Goal: Information Seeking & Learning: Learn about a topic

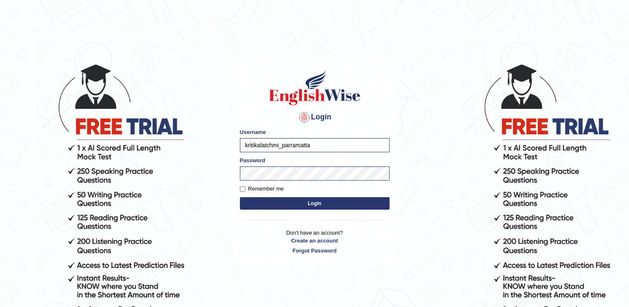
click at [276, 199] on button "Login" at bounding box center [315, 203] width 150 height 12
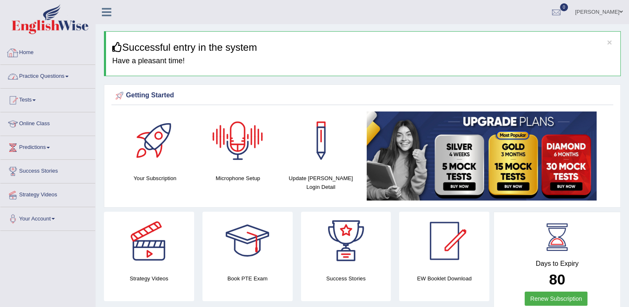
click at [39, 76] on link "Practice Questions" at bounding box center [47, 75] width 95 height 21
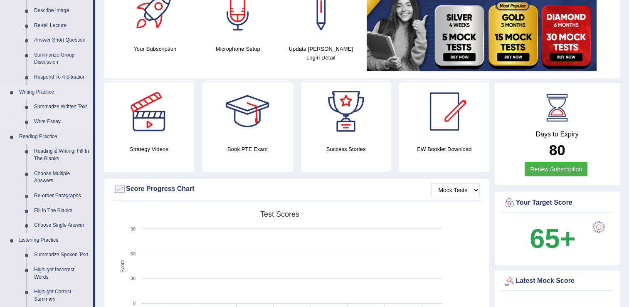
scroll to position [166, 0]
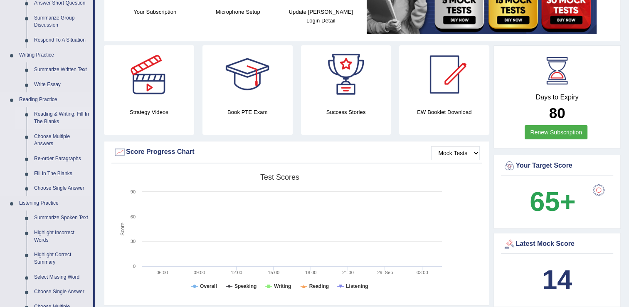
click at [68, 112] on link "Reading & Writing: Fill In The Blanks" at bounding box center [61, 118] width 63 height 22
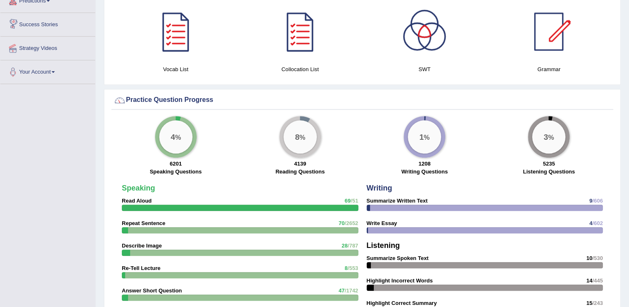
scroll to position [538, 0]
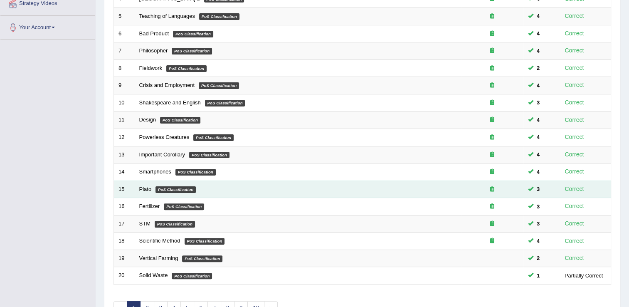
scroll to position [241, 0]
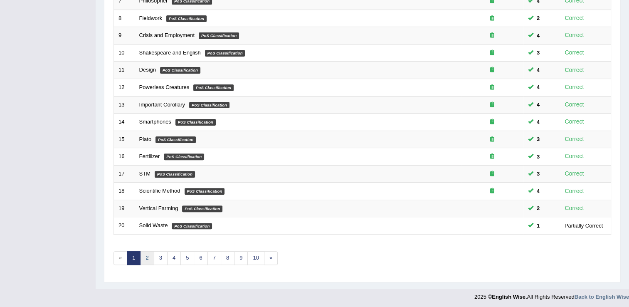
click at [151, 259] on link "2" at bounding box center [147, 258] width 14 height 14
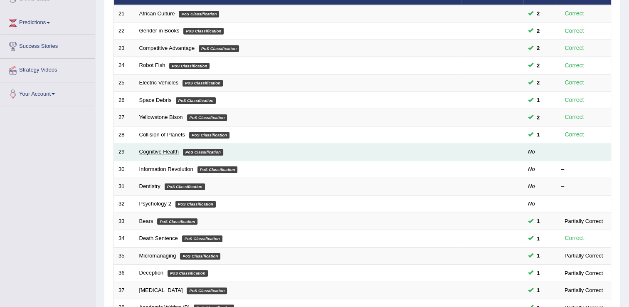
click at [161, 148] on link "Cognitive Health" at bounding box center [158, 151] width 39 height 6
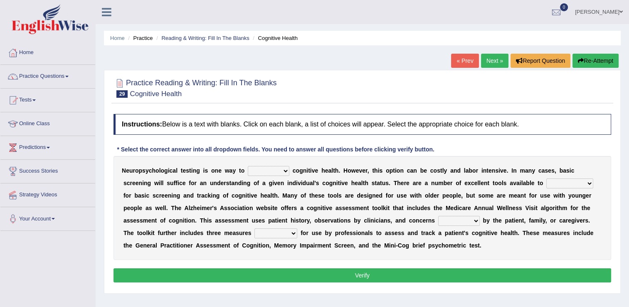
click at [278, 174] on select "obsess assess possess access" at bounding box center [269, 171] width 42 height 10
select select "assess"
click at [248, 166] on select "obsess assess possess access" at bounding box center [269, 171] width 42 height 10
click at [546, 182] on select "stationers practitioners petitioners questioners" at bounding box center [569, 183] width 47 height 10
select select "practitioners"
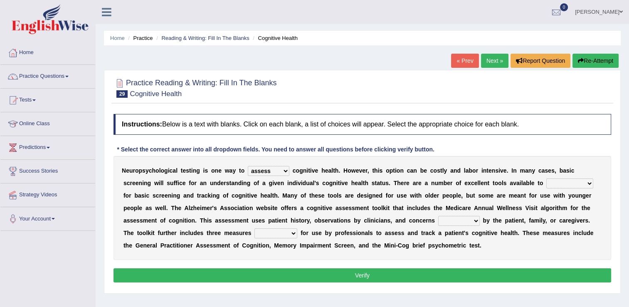
click at [546, 178] on select "stationers practitioners petitioners questioners" at bounding box center [569, 183] width 47 height 10
click at [438, 222] on select "raised rising arising praised" at bounding box center [459, 221] width 42 height 10
select select "raised"
click at [438, 216] on select "raised rising arising praised" at bounding box center [459, 221] width 42 height 10
click at [254, 229] on select "validated intimidated dilapidated antedated" at bounding box center [275, 233] width 43 height 10
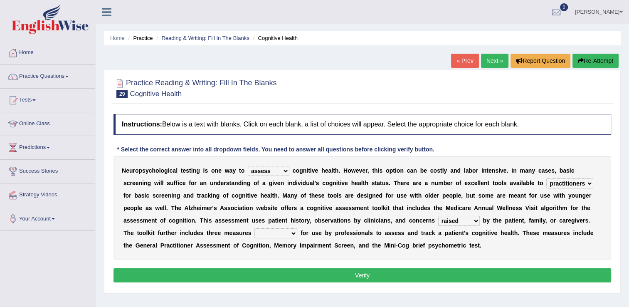
select select "validated"
click at [254, 228] on select "validated intimidated dilapidated antedated" at bounding box center [275, 233] width 43 height 10
click at [163, 276] on button "Verify" at bounding box center [361, 275] width 497 height 14
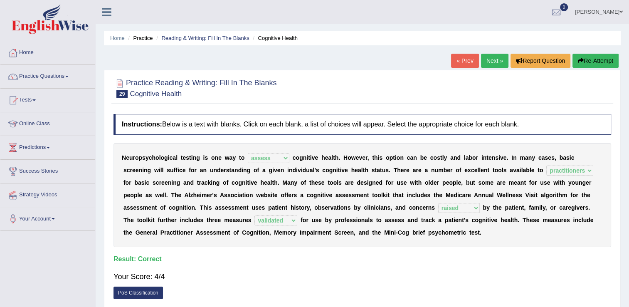
click at [492, 61] on link "Next »" at bounding box center [494, 61] width 27 height 14
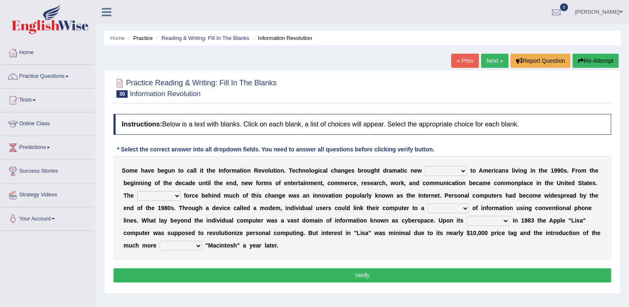
click at [441, 171] on select "challenges puzzles options confusion" at bounding box center [446, 171] width 42 height 10
click at [591, 192] on b "h" at bounding box center [593, 195] width 4 height 7
click at [181, 191] on select "unremitting uninspiring driving insinuating" at bounding box center [159, 196] width 44 height 10
select select "driving"
click at [181, 191] on select "unremitting uninspiring driving insinuating" at bounding box center [159, 196] width 44 height 10
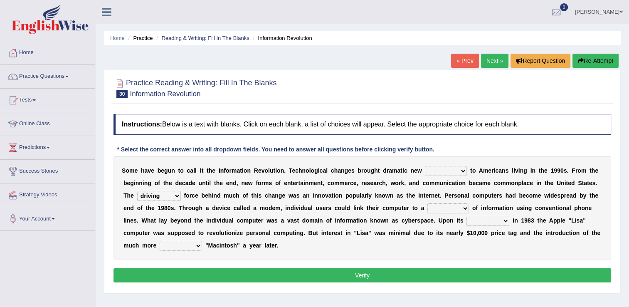
click at [446, 171] on select "challenges puzzles options confusion" at bounding box center [446, 171] width 42 height 10
select select "challenges"
click at [425, 166] on select "challenges puzzles options confusion" at bounding box center [446, 171] width 42 height 10
click at [427, 207] on select "magnitude bulk wealth volume" at bounding box center [448, 208] width 42 height 10
select select "wealth"
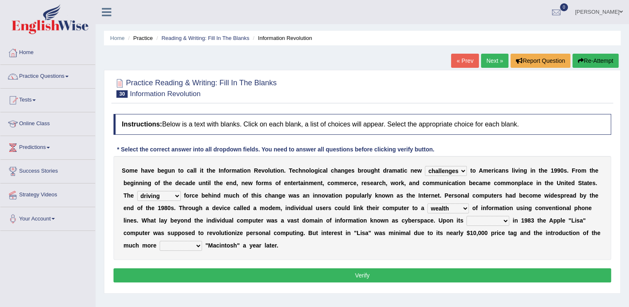
click at [427, 203] on select "magnitude bulk wealth volume" at bounding box center [448, 208] width 42 height 10
click at [466, 221] on select "relief release publication emission" at bounding box center [487, 221] width 43 height 10
select select "release"
click at [466, 216] on select "relief release publication emission" at bounding box center [487, 221] width 43 height 10
click at [361, 268] on button "Verify" at bounding box center [361, 275] width 497 height 14
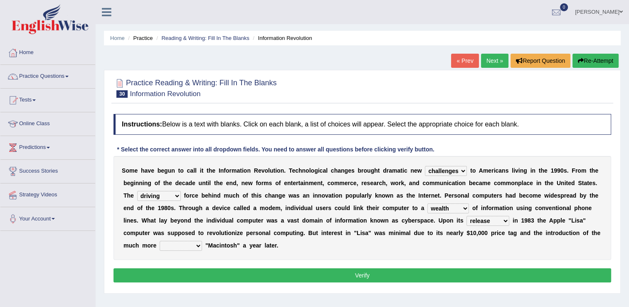
click at [202, 241] on select "convenient affordable advanced formidable" at bounding box center [181, 246] width 42 height 10
select select "affordable"
click at [202, 241] on select "convenient affordable advanced formidable" at bounding box center [181, 246] width 42 height 10
click at [492, 268] on button "Verify" at bounding box center [361, 275] width 497 height 14
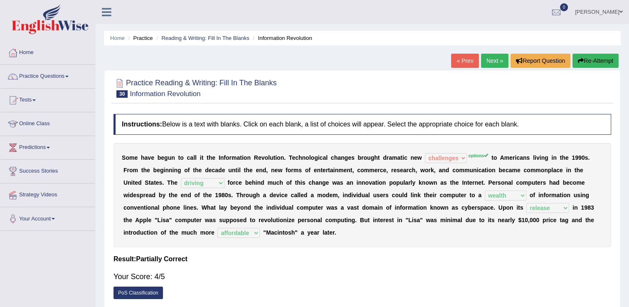
click at [587, 58] on button "Re-Attempt" at bounding box center [595, 61] width 46 height 14
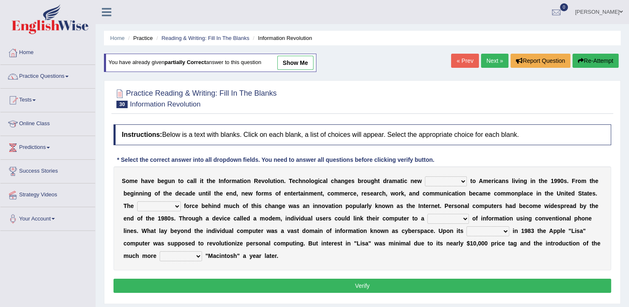
click at [441, 183] on select "challenges puzzles options confusion" at bounding box center [446, 181] width 42 height 10
select select "options"
click at [425, 176] on select "challenges puzzles options confusion" at bounding box center [446, 181] width 42 height 10
click at [181, 201] on select "unremitting uninspiring driving insinuating" at bounding box center [159, 206] width 44 height 10
select select "driving"
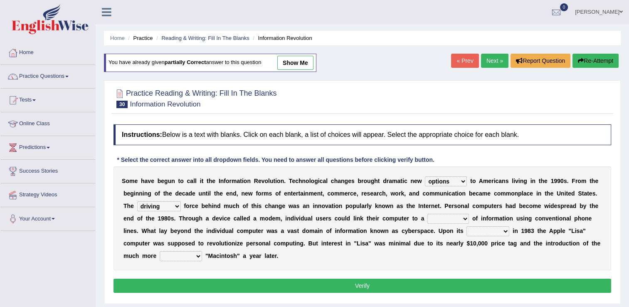
click at [181, 201] on select "unremitting uninspiring driving insinuating" at bounding box center [159, 206] width 44 height 10
drag, startPoint x: 361, startPoint y: 215, endPoint x: 362, endPoint y: 209, distance: 6.5
click at [362, 209] on div "S o m e h a v e b e g u n t o c a l l i t t h e I n f o r m a t i o n R e v o l…" at bounding box center [361, 218] width 497 height 104
select select "wealth"
click at [427, 214] on select "magnitude bulk wealth volume" at bounding box center [448, 219] width 42 height 10
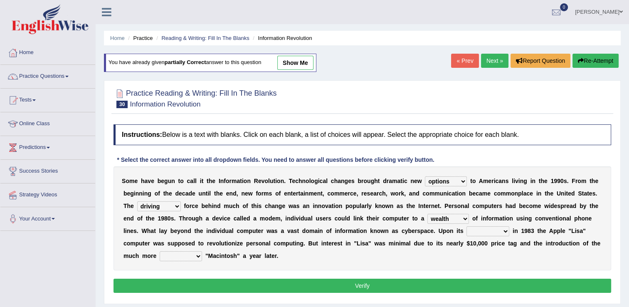
click at [466, 231] on select "relief release publication emission" at bounding box center [487, 231] width 43 height 10
select select "release"
click at [466, 226] on select "relief release publication emission" at bounding box center [487, 231] width 43 height 10
click at [202, 251] on select "convenient affordable advanced formidable" at bounding box center [181, 256] width 42 height 10
select select "affordable"
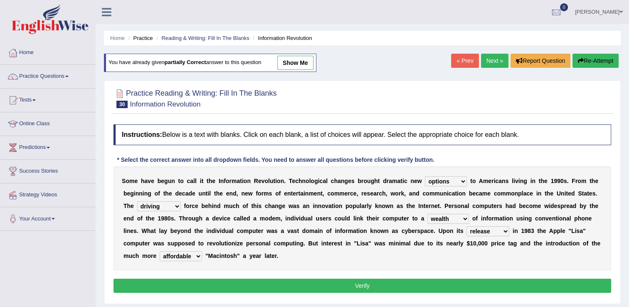
click at [202, 251] on select "convenient affordable advanced formidable" at bounding box center [181, 256] width 42 height 10
click at [475, 278] on button "Verify" at bounding box center [361, 285] width 497 height 14
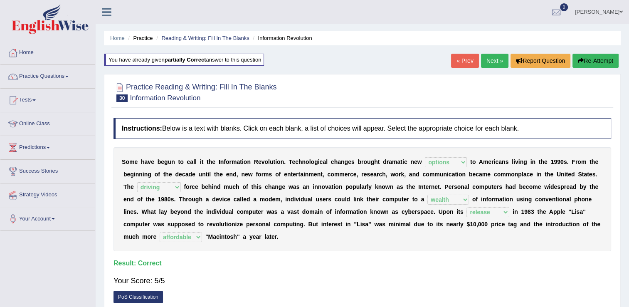
click at [492, 63] on link "Next »" at bounding box center [494, 61] width 27 height 14
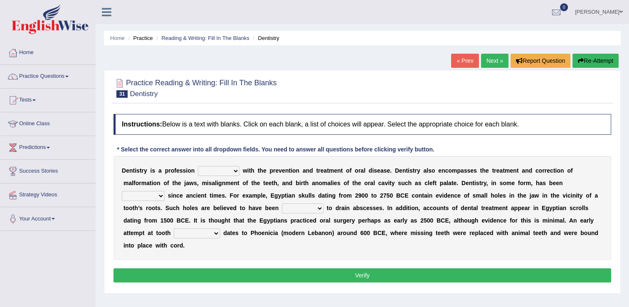
click at [228, 171] on select "agreed dealt concerned taken" at bounding box center [219, 171] width 42 height 10
select select "dealt"
click at [198, 166] on select "agreed dealt concerned taken" at bounding box center [219, 171] width 42 height 10
click at [165, 191] on select "criticized replaced practiced abandoned" at bounding box center [143, 196] width 43 height 10
select select "practiced"
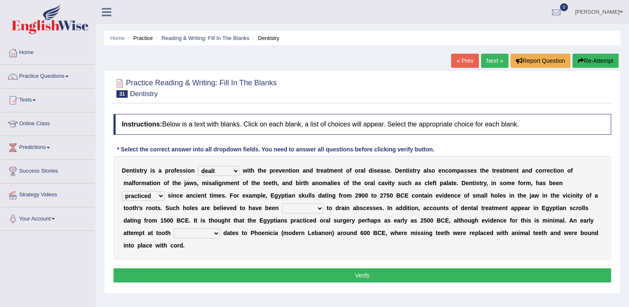
click at [165, 191] on select "criticized replaced practiced abandoned" at bounding box center [143, 196] width 43 height 10
click at [282, 212] on select "fluctuated laminated drilled sealed" at bounding box center [303, 208] width 42 height 10
select select "drilled"
click at [282, 203] on select "fluctuated laminated drilled sealed" at bounding box center [303, 208] width 42 height 10
click at [220, 228] on select "reparation sacrament restitution replacement" at bounding box center [197, 233] width 46 height 10
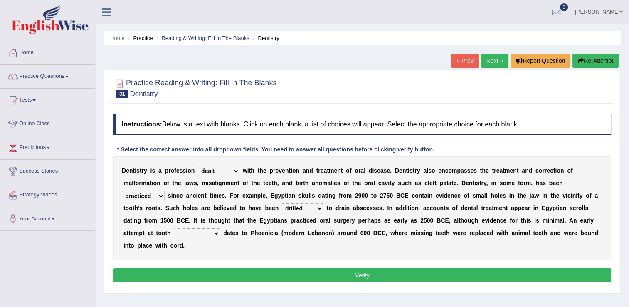
select select "replacement"
click at [220, 228] on select "reparation sacrament restitution replacement" at bounding box center [197, 233] width 46 height 10
click at [449, 268] on button "Verify" at bounding box center [361, 275] width 497 height 14
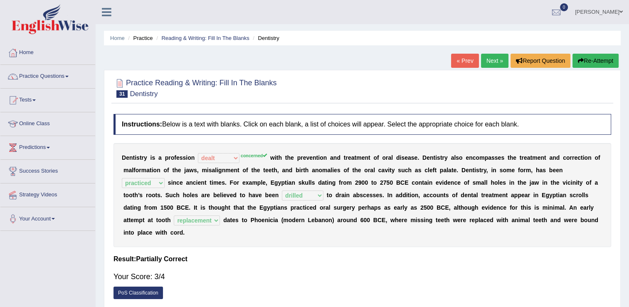
click at [597, 62] on button "Re-Attempt" at bounding box center [595, 61] width 46 height 14
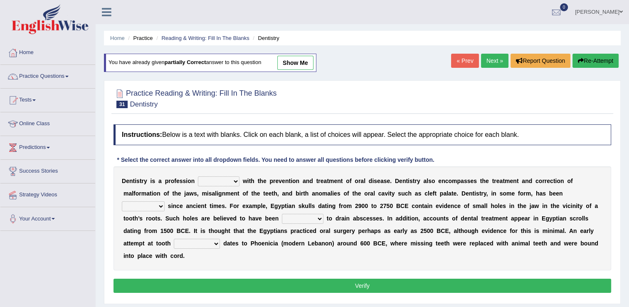
click at [224, 180] on select "agreed dealt concerned taken" at bounding box center [219, 181] width 42 height 10
drag, startPoint x: 227, startPoint y: 183, endPoint x: 200, endPoint y: 205, distance: 34.8
click at [227, 183] on select "agreed dealt concerned taken" at bounding box center [219, 181] width 42 height 10
click at [229, 182] on select "agreed dealt concerned taken" at bounding box center [219, 181] width 42 height 10
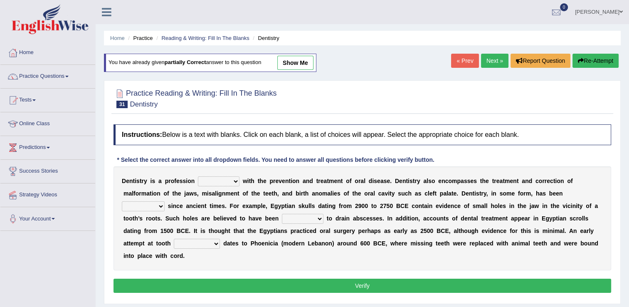
click at [231, 178] on select "agreed dealt concerned taken" at bounding box center [219, 181] width 42 height 10
click at [229, 182] on select "agreed dealt concerned taken" at bounding box center [219, 181] width 42 height 10
click at [233, 178] on select "agreed dealt concerned taken" at bounding box center [219, 181] width 42 height 10
click at [231, 179] on select "agreed dealt concerned taken" at bounding box center [219, 181] width 42 height 10
drag, startPoint x: 174, startPoint y: 219, endPoint x: 374, endPoint y: 226, distance: 199.6
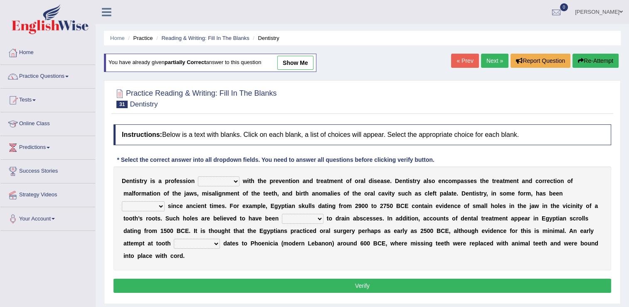
click at [282, 219] on select "fluctuated laminated drilled sealed" at bounding box center [303, 219] width 42 height 10
click at [232, 181] on select "agreed dealt concerned taken" at bounding box center [219, 181] width 42 height 10
click at [230, 181] on select "agreed dealt concerned taken" at bounding box center [219, 181] width 42 height 10
click at [583, 57] on button "Re-Attempt" at bounding box center [595, 61] width 46 height 14
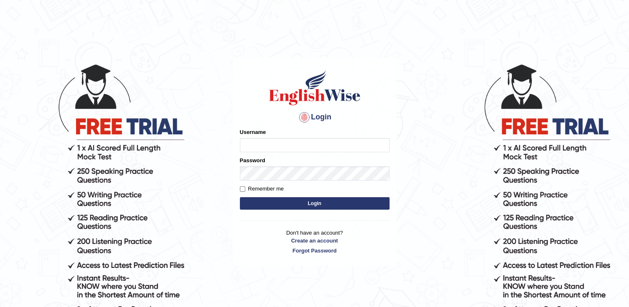
type input "kritikalatchmi_parramatta"
click at [304, 201] on button "Login" at bounding box center [315, 203] width 150 height 12
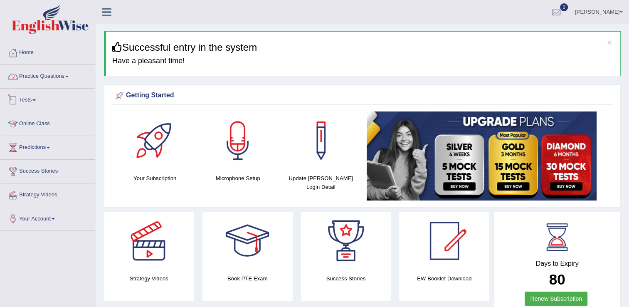
click at [39, 79] on link "Practice Questions" at bounding box center [47, 75] width 95 height 21
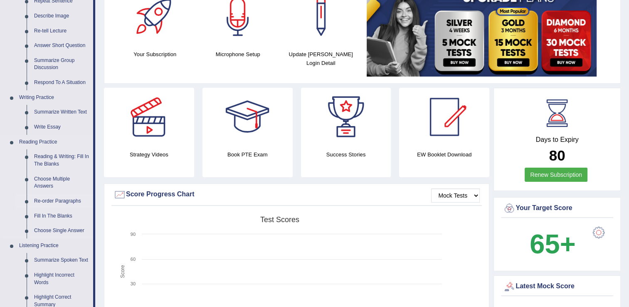
scroll to position [125, 0]
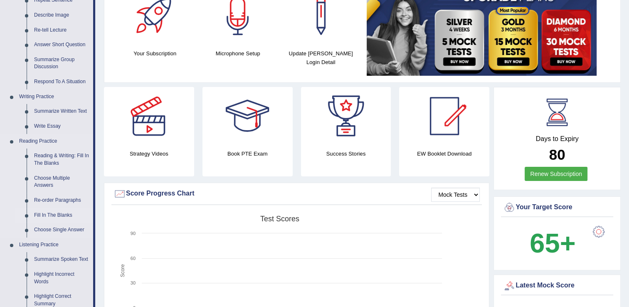
click at [57, 214] on link "Fill In The Blanks" at bounding box center [61, 215] width 63 height 15
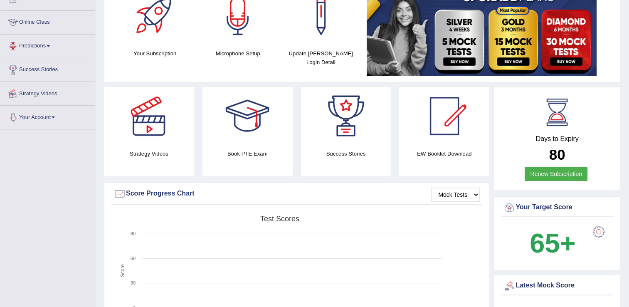
scroll to position [169, 0]
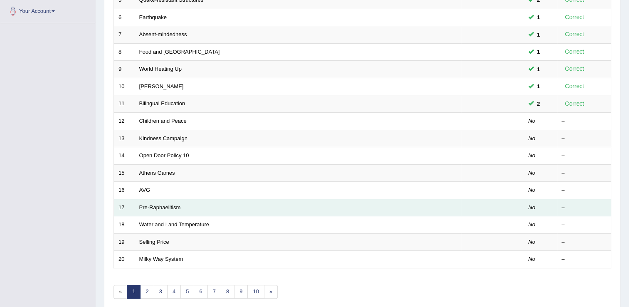
scroll to position [208, 0]
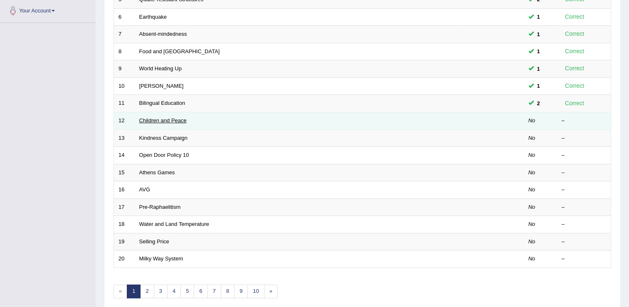
click at [153, 118] on link "Children and Peace" at bounding box center [162, 120] width 47 height 6
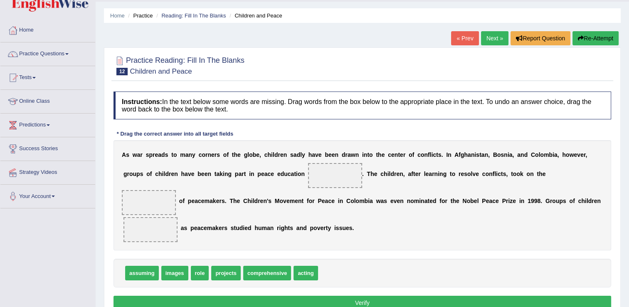
scroll to position [42, 0]
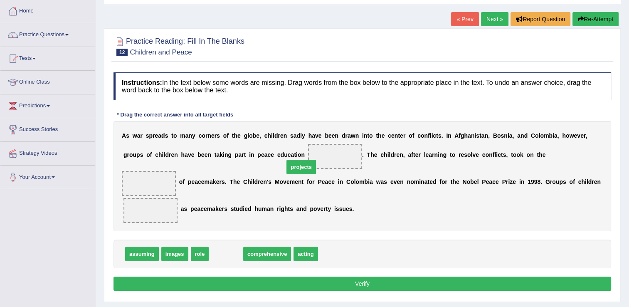
drag, startPoint x: 226, startPoint y: 237, endPoint x: 302, endPoint y: 150, distance: 114.9
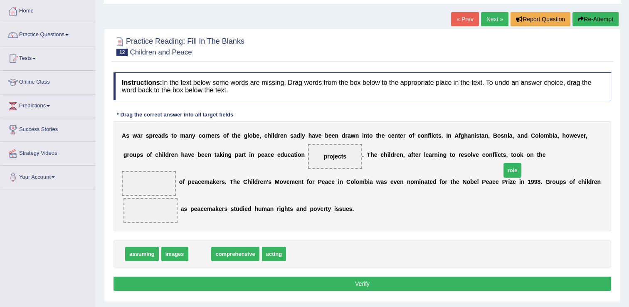
drag, startPoint x: 200, startPoint y: 242, endPoint x: 513, endPoint y: 158, distance: 323.5
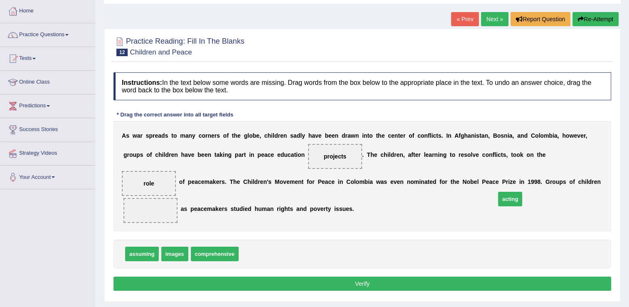
drag, startPoint x: 247, startPoint y: 240, endPoint x: 504, endPoint y: 185, distance: 262.6
click at [384, 276] on button "Verify" at bounding box center [361, 283] width 497 height 14
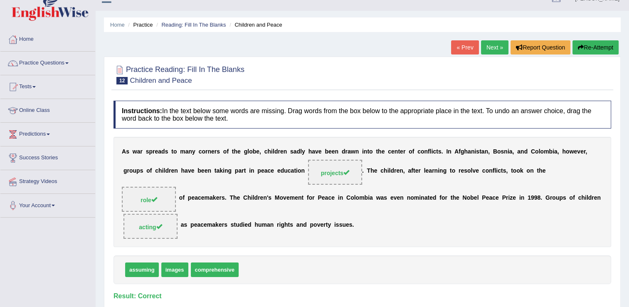
scroll to position [0, 0]
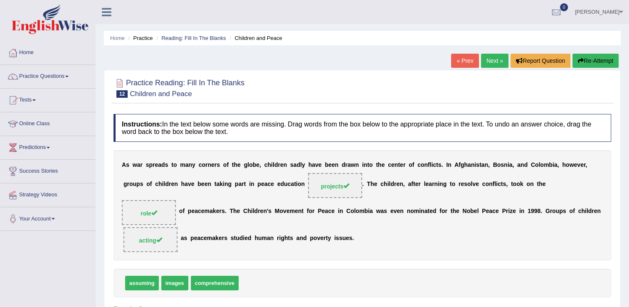
click at [491, 58] on link "Next »" at bounding box center [494, 61] width 27 height 14
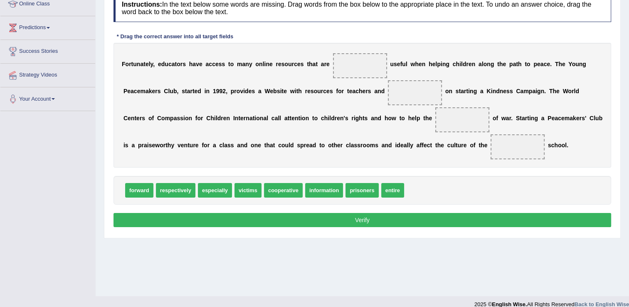
scroll to position [125, 0]
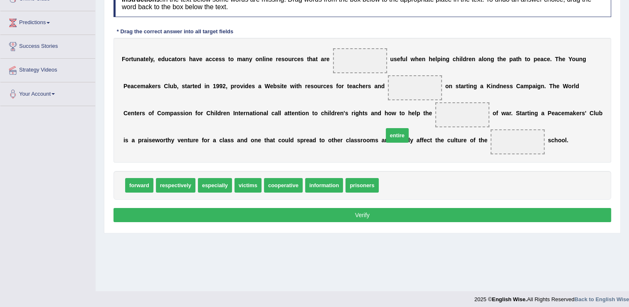
drag, startPoint x: 381, startPoint y: 184, endPoint x: 386, endPoint y: 134, distance: 50.1
drag, startPoint x: 244, startPoint y: 189, endPoint x: 369, endPoint y: 121, distance: 143.2
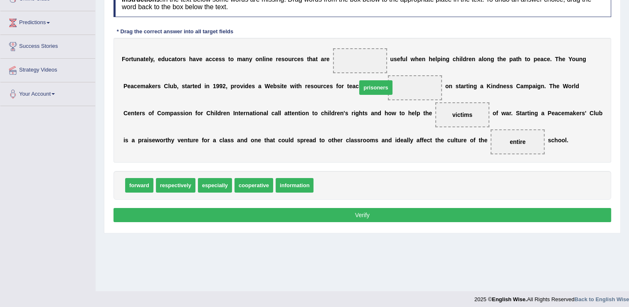
drag, startPoint x: 320, startPoint y: 185, endPoint x: 363, endPoint y: 88, distance: 106.8
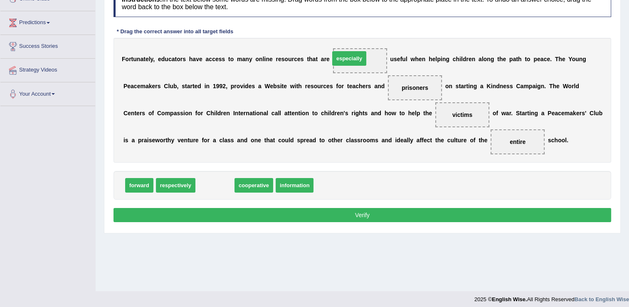
drag, startPoint x: 202, startPoint y: 186, endPoint x: 336, endPoint y: 59, distance: 184.6
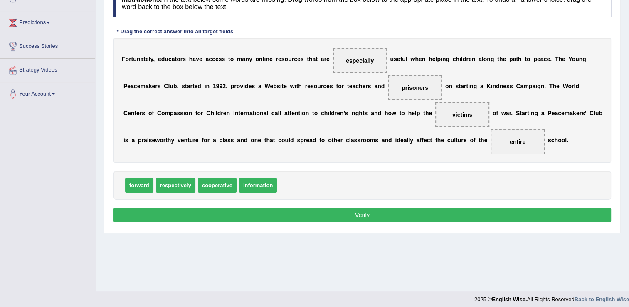
click at [345, 215] on button "Verify" at bounding box center [361, 215] width 497 height 14
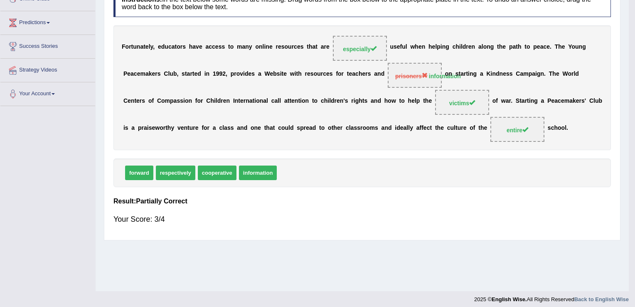
click at [345, 182] on body "Toggle navigation Home Practice Questions Speaking Practice Read Aloud Repeat S…" at bounding box center [317, 28] width 635 height 307
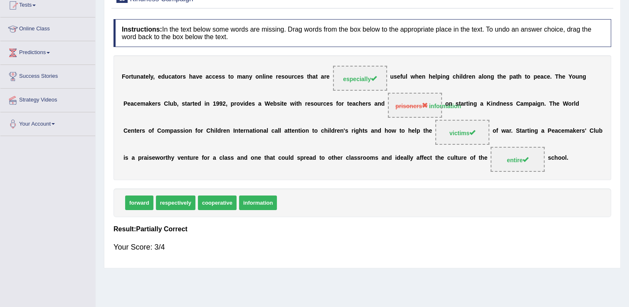
scroll to position [0, 0]
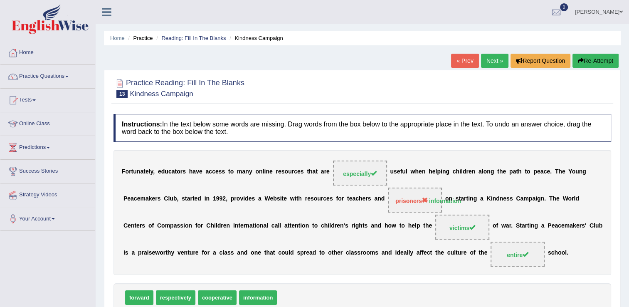
click at [605, 61] on button "Re-Attempt" at bounding box center [595, 61] width 46 height 14
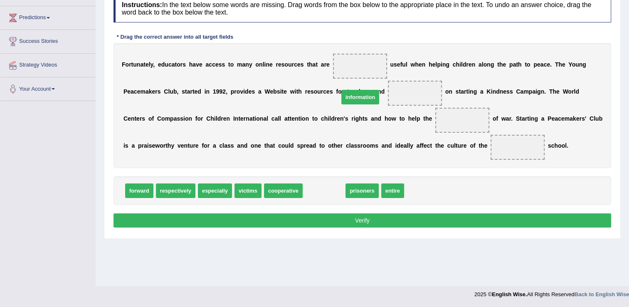
drag, startPoint x: 322, startPoint y: 192, endPoint x: 360, endPoint y: 97, distance: 101.9
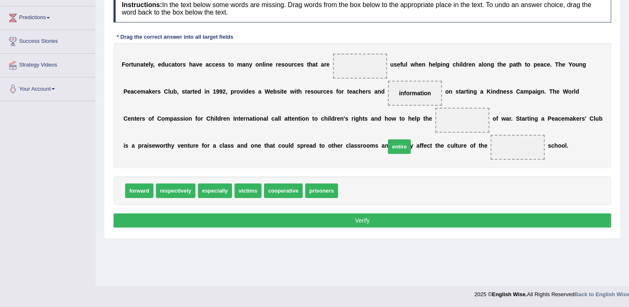
drag, startPoint x: 339, startPoint y: 187, endPoint x: 386, endPoint y: 143, distance: 64.7
drag, startPoint x: 240, startPoint y: 194, endPoint x: 356, endPoint y: 125, distance: 134.6
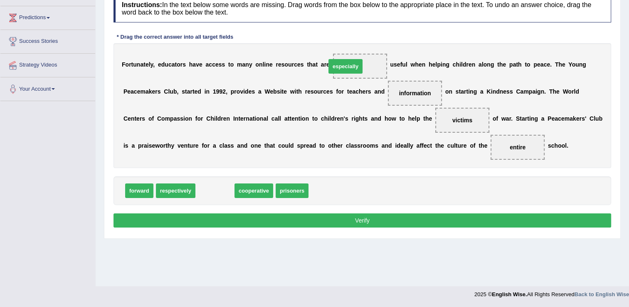
drag, startPoint x: 202, startPoint y: 192, endPoint x: 332, endPoint y: 79, distance: 172.9
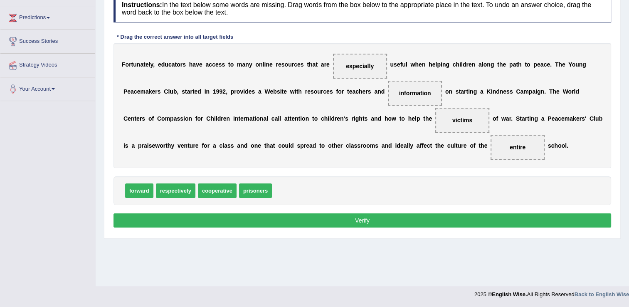
click at [300, 217] on button "Verify" at bounding box center [361, 220] width 497 height 14
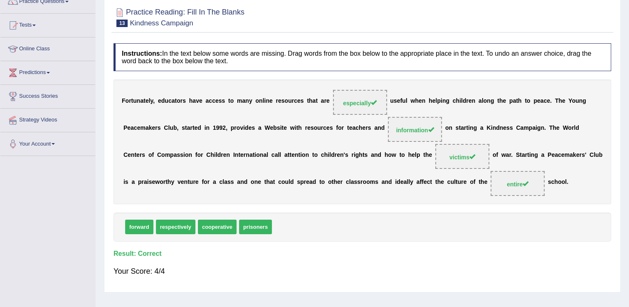
scroll to position [47, 0]
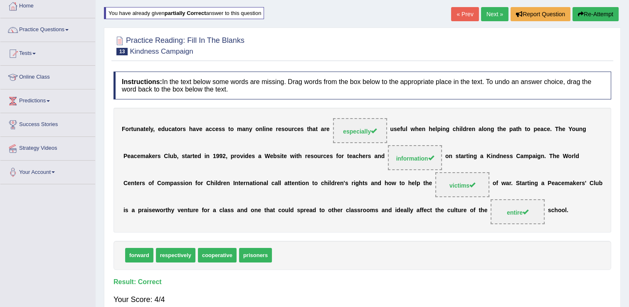
click at [494, 10] on link "Next »" at bounding box center [494, 14] width 27 height 14
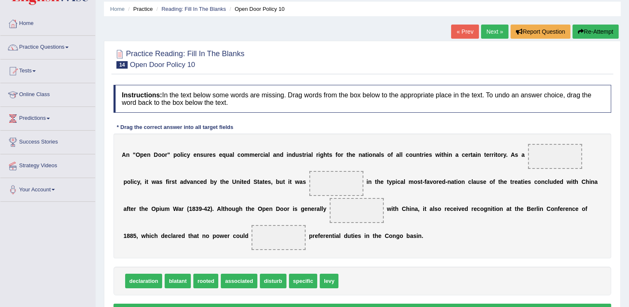
scroll to position [42, 0]
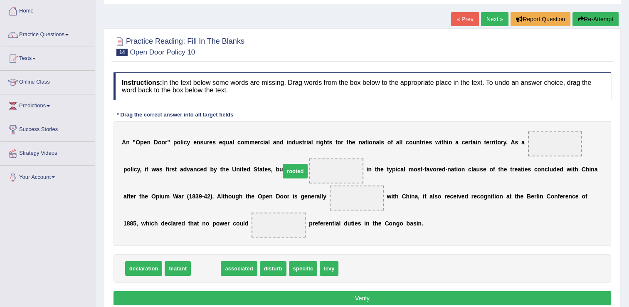
drag, startPoint x: 199, startPoint y: 268, endPoint x: 289, endPoint y: 170, distance: 133.3
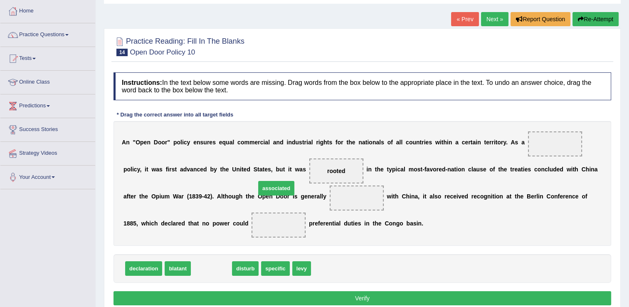
drag, startPoint x: 212, startPoint y: 267, endPoint x: 276, endPoint y: 187, distance: 103.1
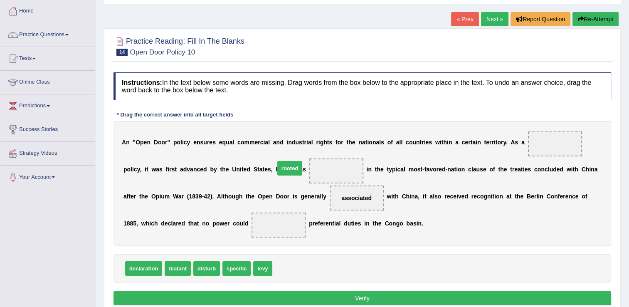
drag, startPoint x: 279, startPoint y: 266, endPoint x: 282, endPoint y: 165, distance: 100.2
drag, startPoint x: 209, startPoint y: 266, endPoint x: 195, endPoint y: 220, distance: 47.6
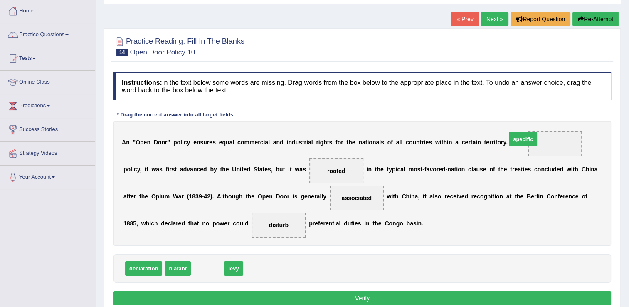
drag, startPoint x: 201, startPoint y: 266, endPoint x: 499, endPoint y: 161, distance: 316.2
click at [427, 293] on button "Verify" at bounding box center [361, 298] width 497 height 14
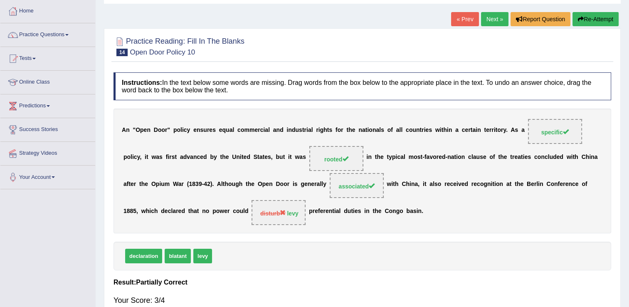
click at [601, 19] on button "Re-Attempt" at bounding box center [595, 19] width 46 height 14
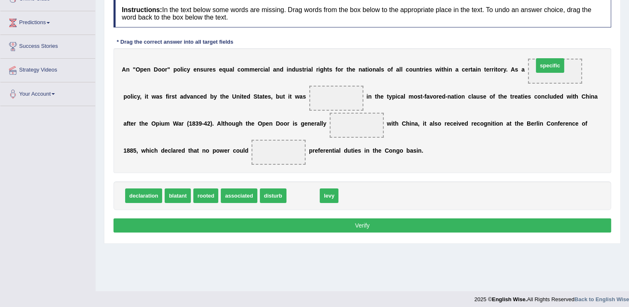
drag, startPoint x: 298, startPoint y: 193, endPoint x: 544, endPoint y: 63, distance: 278.7
drag, startPoint x: 296, startPoint y: 191, endPoint x: 177, endPoint y: 149, distance: 125.8
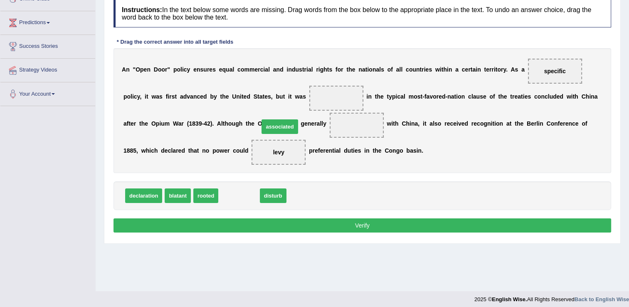
drag, startPoint x: 223, startPoint y: 195, endPoint x: 264, endPoint y: 126, distance: 80.9
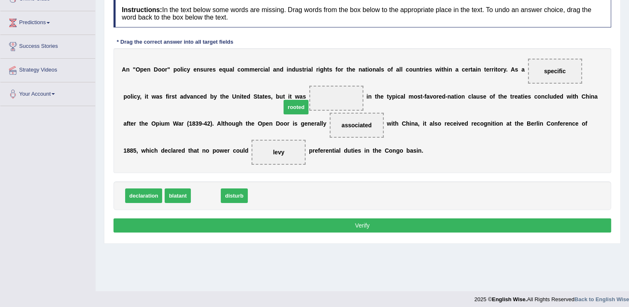
drag, startPoint x: 202, startPoint y: 197, endPoint x: 293, endPoint y: 108, distance: 127.0
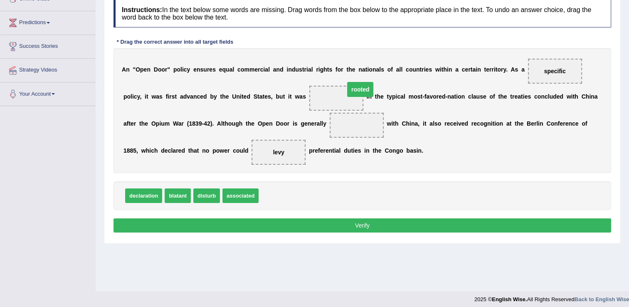
drag, startPoint x: 284, startPoint y: 126, endPoint x: 288, endPoint y: 90, distance: 35.9
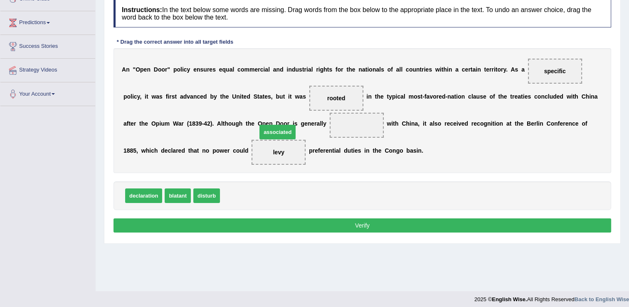
drag, startPoint x: 252, startPoint y: 195, endPoint x: 289, endPoint y: 131, distance: 73.6
click at [303, 229] on button "Verify" at bounding box center [361, 225] width 497 height 14
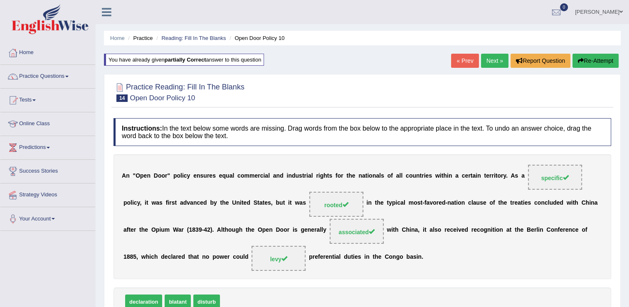
click at [497, 61] on link "Next »" at bounding box center [494, 61] width 27 height 14
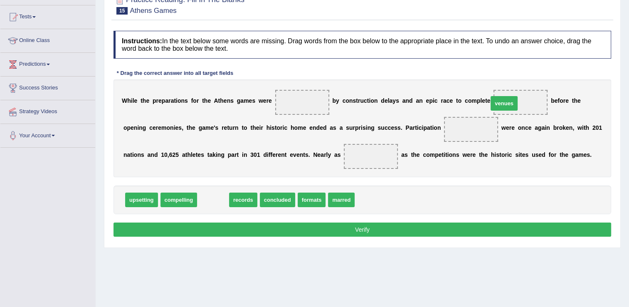
drag, startPoint x: 214, startPoint y: 198, endPoint x: 505, endPoint y: 102, distance: 306.5
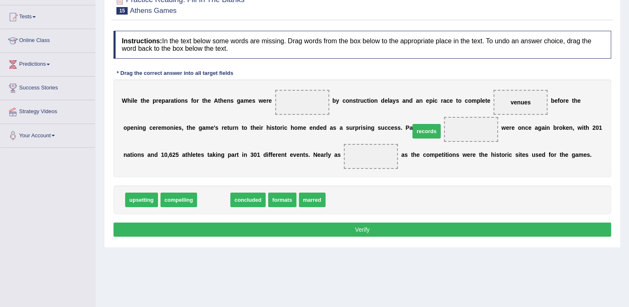
drag, startPoint x: 211, startPoint y: 197, endPoint x: 423, endPoint y: 125, distance: 224.1
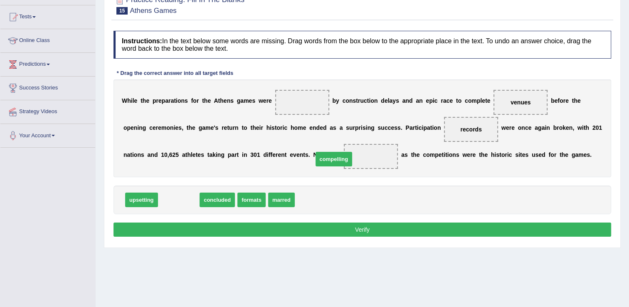
drag, startPoint x: 174, startPoint y: 199, endPoint x: 329, endPoint y: 158, distance: 160.3
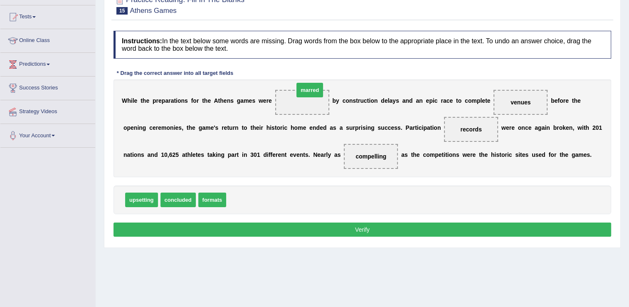
drag, startPoint x: 231, startPoint y: 200, endPoint x: 299, endPoint y: 91, distance: 128.4
click at [274, 226] on button "Verify" at bounding box center [361, 229] width 497 height 14
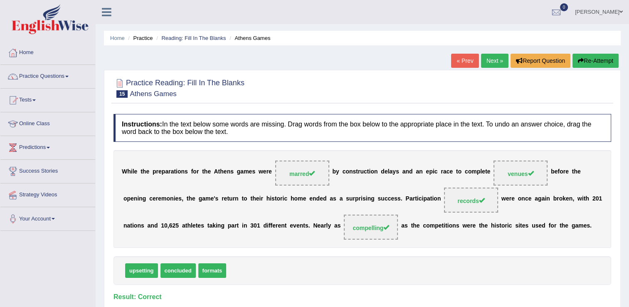
click at [499, 60] on link "Next »" at bounding box center [494, 61] width 27 height 14
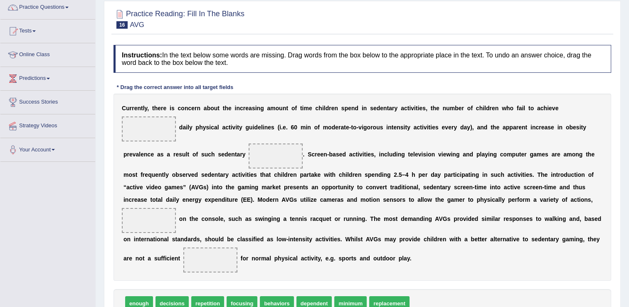
scroll to position [83, 0]
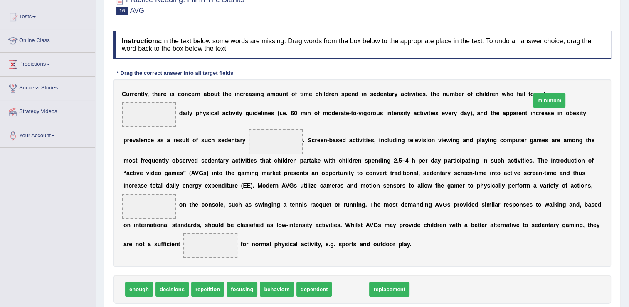
drag, startPoint x: 335, startPoint y: 288, endPoint x: 533, endPoint y: 100, distance: 274.0
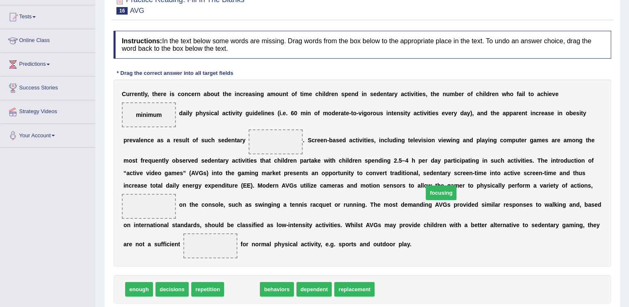
drag, startPoint x: 242, startPoint y: 287, endPoint x: 441, endPoint y: 190, distance: 221.2
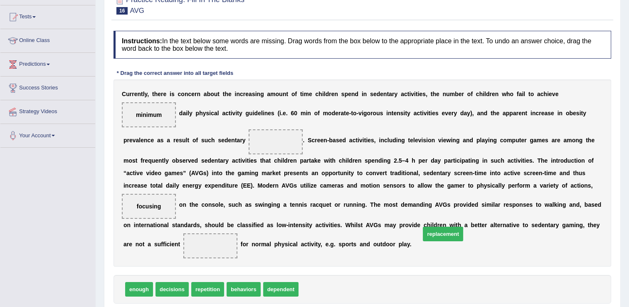
drag, startPoint x: 315, startPoint y: 290, endPoint x: 434, endPoint y: 238, distance: 129.9
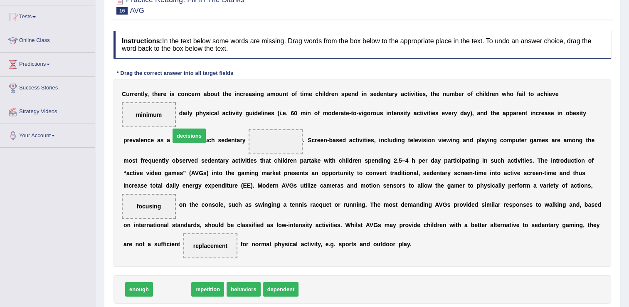
drag, startPoint x: 165, startPoint y: 288, endPoint x: 182, endPoint y: 135, distance: 153.9
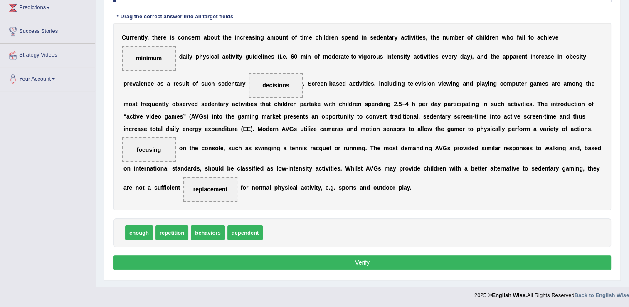
click at [333, 258] on button "Verify" at bounding box center [361, 262] width 497 height 14
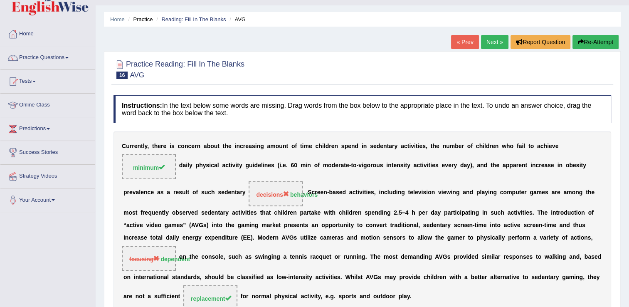
scroll to position [0, 0]
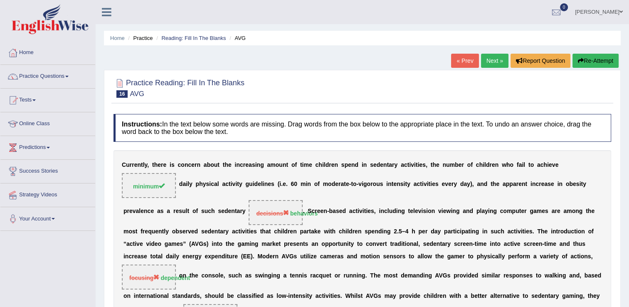
click at [582, 59] on button "Re-Attempt" at bounding box center [595, 61] width 46 height 14
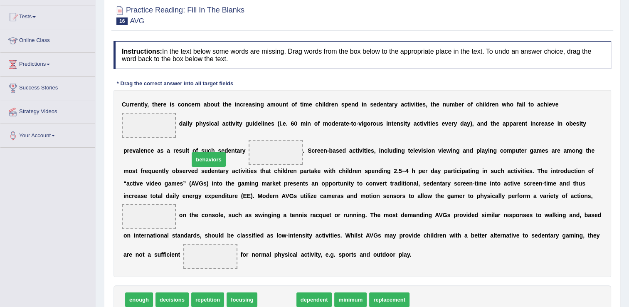
drag, startPoint x: 266, startPoint y: 293, endPoint x: 194, endPoint y: 147, distance: 163.2
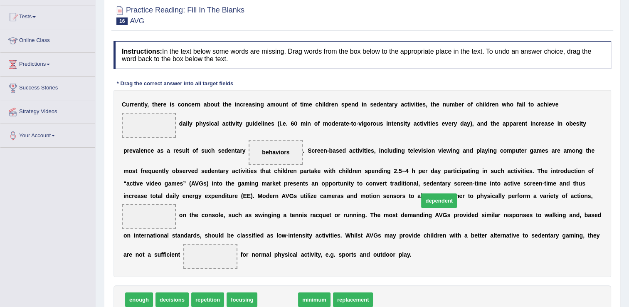
drag, startPoint x: 262, startPoint y: 295, endPoint x: 423, endPoint y: 196, distance: 189.2
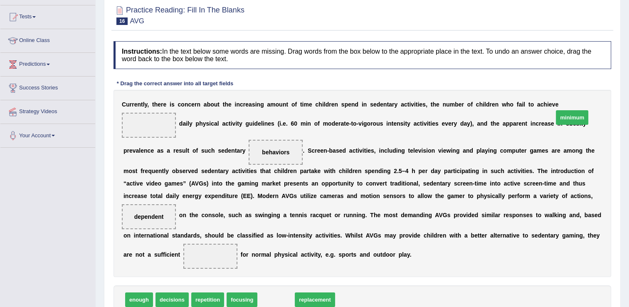
drag, startPoint x: 274, startPoint y: 298, endPoint x: 570, endPoint y: 116, distance: 347.4
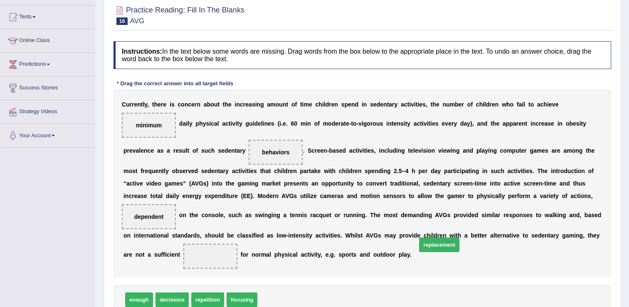
drag, startPoint x: 278, startPoint y: 299, endPoint x: 437, endPoint y: 244, distance: 168.4
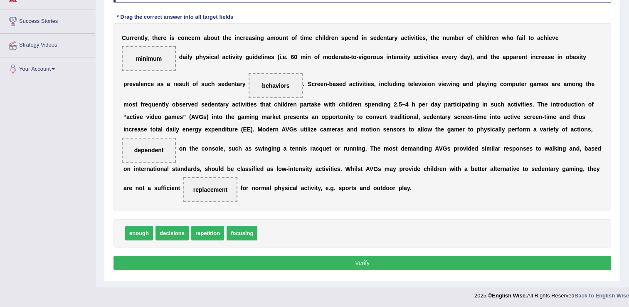
click at [375, 258] on button "Verify" at bounding box center [361, 263] width 497 height 14
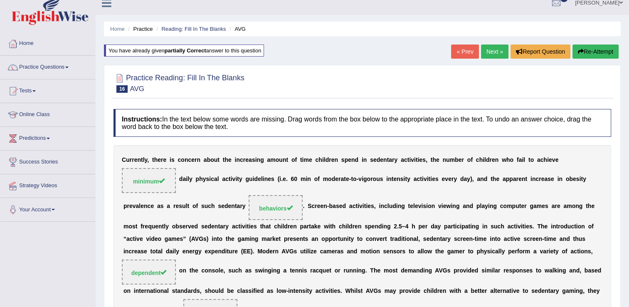
scroll to position [5, 0]
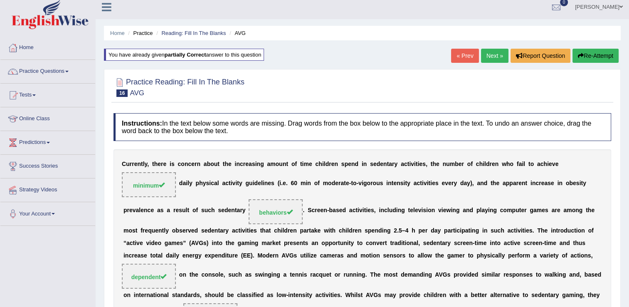
click at [495, 57] on link "Next »" at bounding box center [494, 56] width 27 height 14
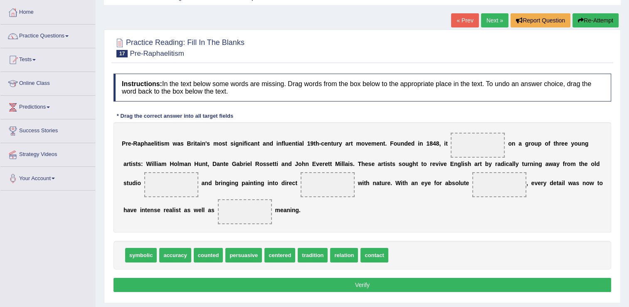
scroll to position [42, 0]
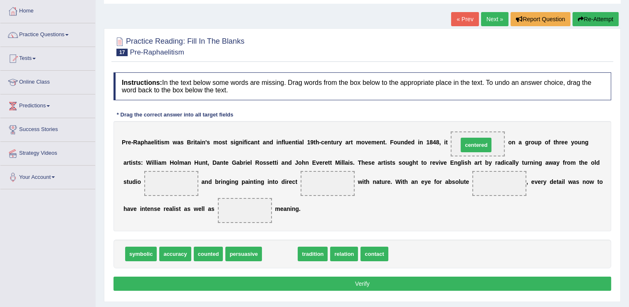
drag, startPoint x: 272, startPoint y: 251, endPoint x: 468, endPoint y: 143, distance: 224.4
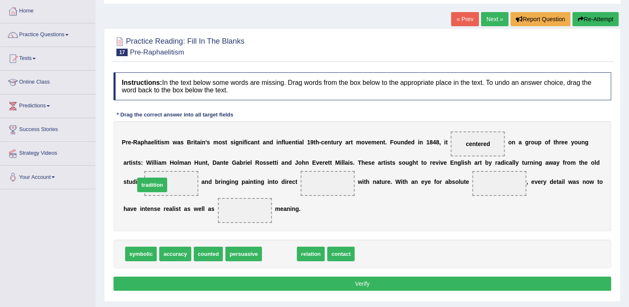
drag, startPoint x: 282, startPoint y: 252, endPoint x: 155, endPoint y: 183, distance: 144.7
drag, startPoint x: 266, startPoint y: 253, endPoint x: 294, endPoint y: 178, distance: 79.8
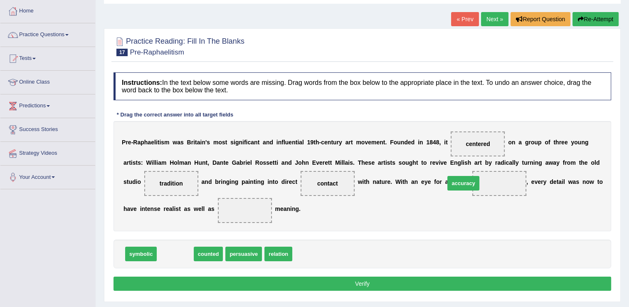
drag, startPoint x: 174, startPoint y: 254, endPoint x: 462, endPoint y: 183, distance: 296.5
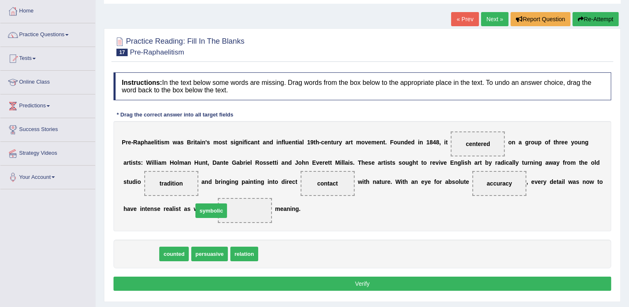
drag, startPoint x: 148, startPoint y: 252, endPoint x: 218, endPoint y: 209, distance: 82.5
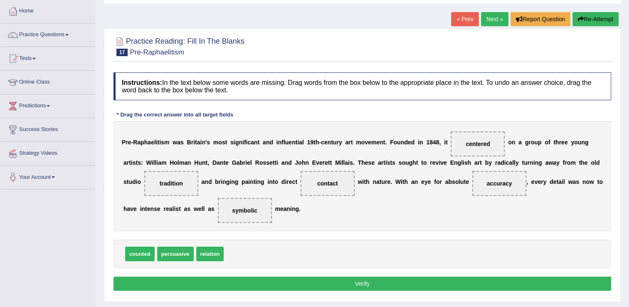
click at [227, 277] on button "Verify" at bounding box center [361, 283] width 497 height 14
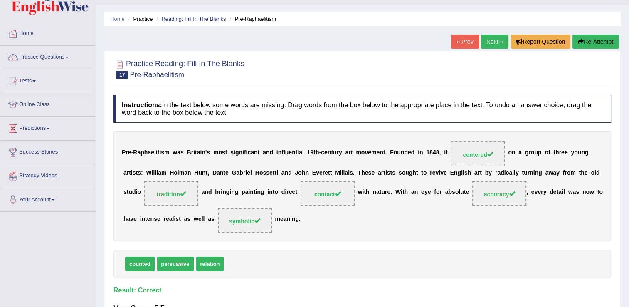
scroll to position [0, 0]
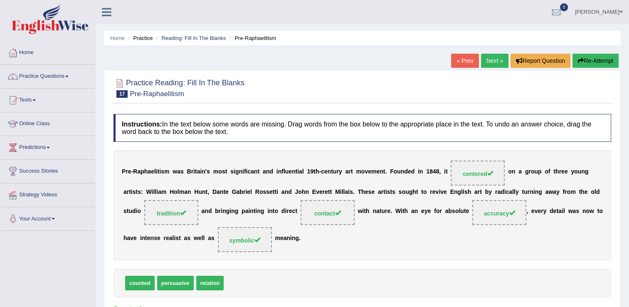
click at [62, 76] on link "Practice Questions" at bounding box center [47, 75] width 95 height 21
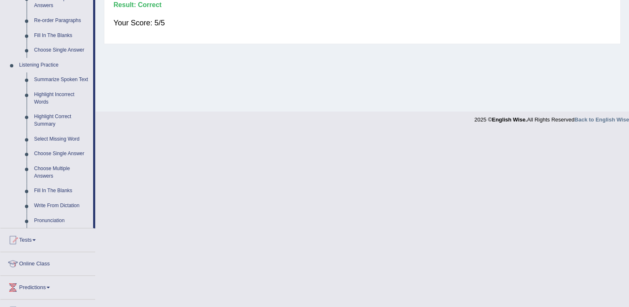
scroll to position [326, 0]
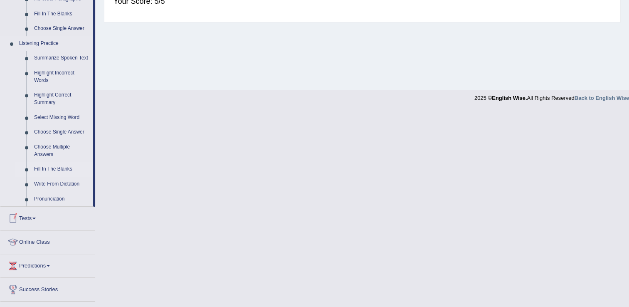
click at [49, 167] on link "Fill In The Blanks" at bounding box center [61, 169] width 63 height 15
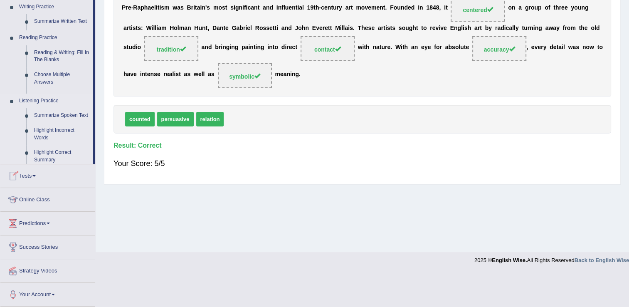
scroll to position [130, 0]
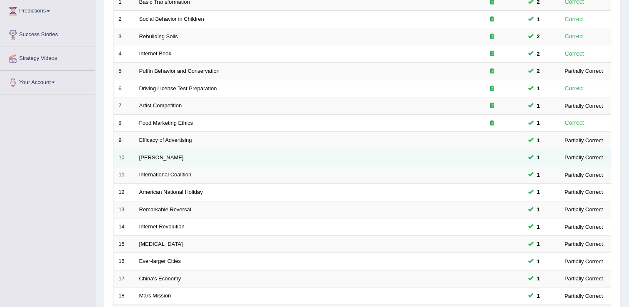
scroll to position [241, 0]
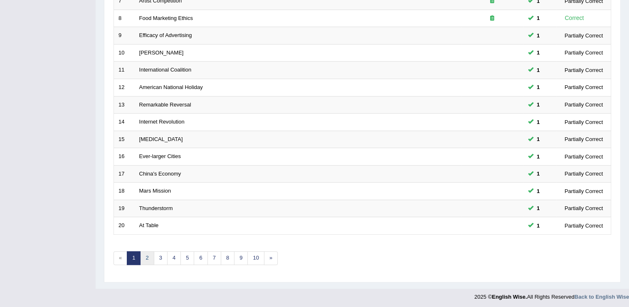
click at [148, 254] on link "2" at bounding box center [147, 258] width 14 height 14
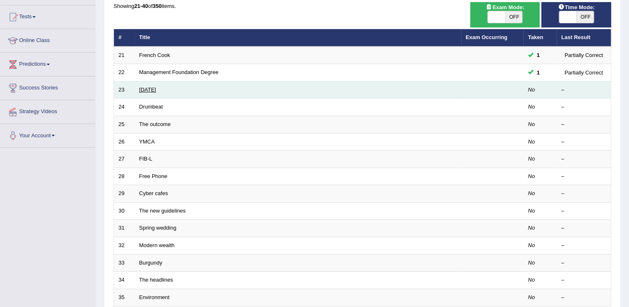
click at [156, 87] on link "Valentine's Day" at bounding box center [147, 89] width 17 height 6
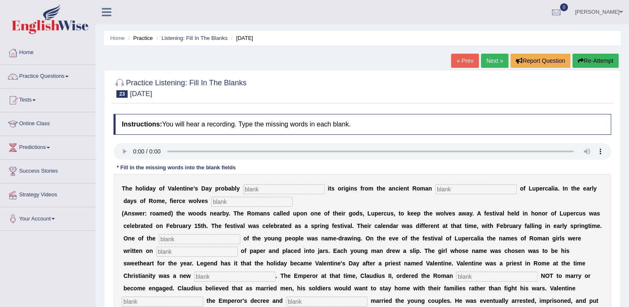
click at [243, 189] on input "text" at bounding box center [283, 189] width 81 height 10
type input "drives"
click at [448, 188] on input "text" at bounding box center [475, 189] width 81 height 10
type input "feqast"
click at [211, 204] on input "text" at bounding box center [251, 202] width 81 height 10
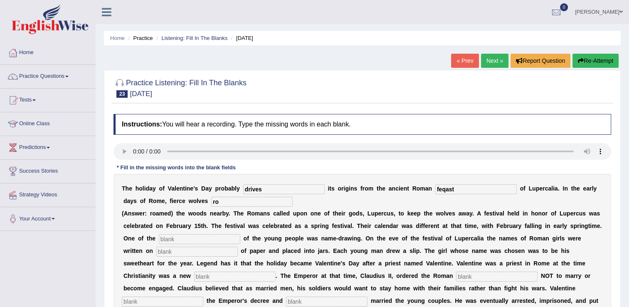
type input "r"
type input "nearby"
click at [177, 240] on input "text" at bounding box center [199, 239] width 81 height 10
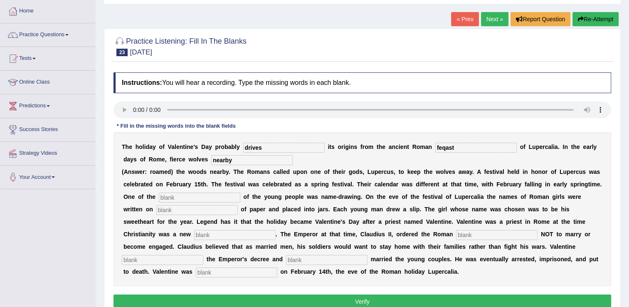
click at [174, 196] on input "text" at bounding box center [199, 197] width 81 height 10
type input "customs"
click at [167, 207] on input "text" at bounding box center [196, 210] width 81 height 10
type input "slips"
click at [194, 235] on input "text" at bounding box center [234, 235] width 81 height 10
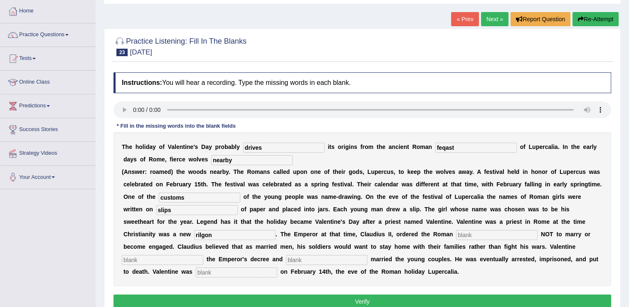
type input "rilgon"
click at [456, 235] on input "text" at bounding box center [496, 235] width 81 height 10
type input "solers"
click at [203, 255] on input "text" at bounding box center [162, 260] width 81 height 10
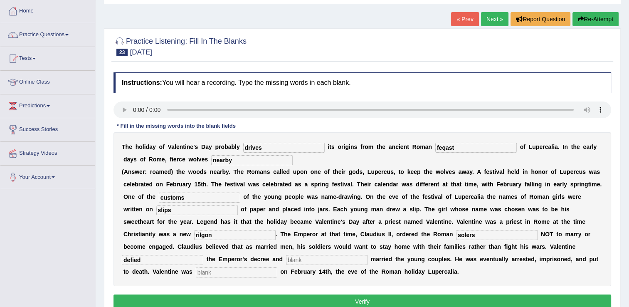
type input "defied"
click at [286, 256] on input "text" at bounding box center [326, 260] width 81 height 10
type input "secretly"
click at [277, 267] on input "text" at bounding box center [236, 272] width 81 height 10
click at [203, 255] on input "defied" at bounding box center [162, 260] width 81 height 10
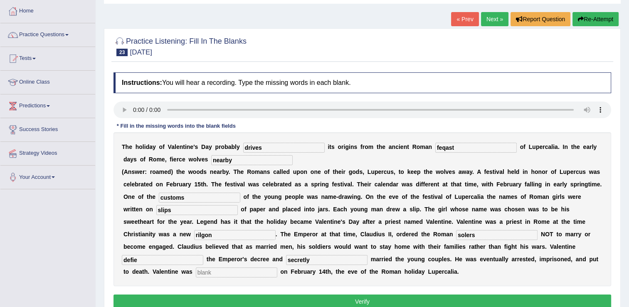
type input "defied"
click at [456, 237] on input "solers" at bounding box center [496, 235] width 81 height 10
type input "soldiers"
click at [194, 235] on input "rilgon" at bounding box center [234, 235] width 81 height 10
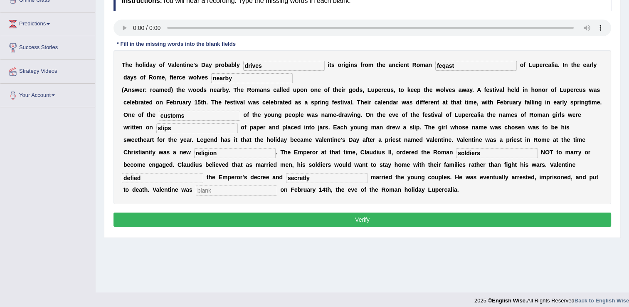
scroll to position [125, 0]
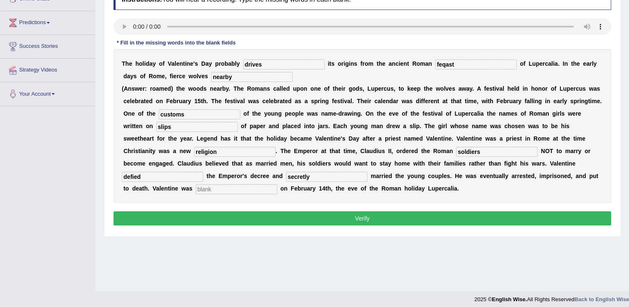
type input "religion"
click at [277, 184] on input "text" at bounding box center [236, 189] width 81 height 10
type input "married"
click at [485, 224] on button "Verify" at bounding box center [361, 218] width 497 height 14
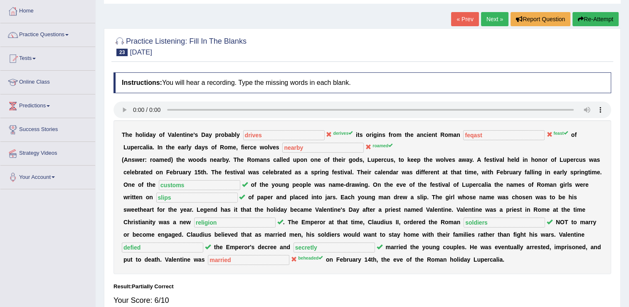
scroll to position [0, 0]
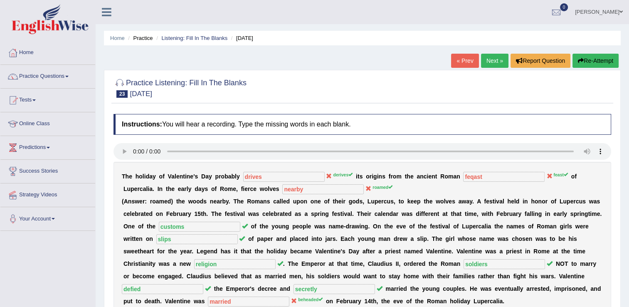
click at [486, 58] on link "Next »" at bounding box center [494, 61] width 27 height 14
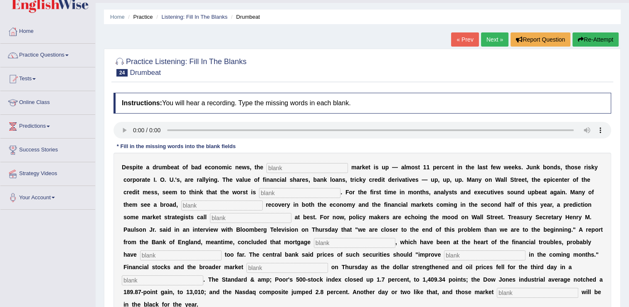
scroll to position [42, 0]
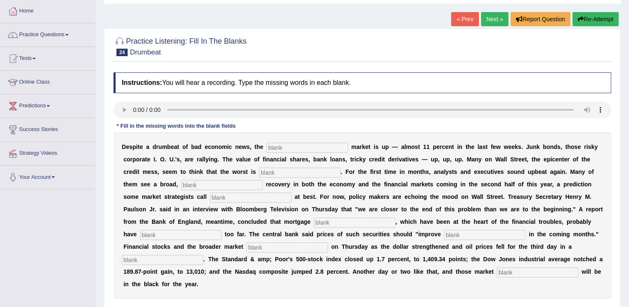
click at [270, 149] on input "text" at bounding box center [306, 148] width 81 height 10
type input "stock"
click at [259, 174] on input "text" at bounding box center [299, 172] width 81 height 10
type input "over"
click at [181, 185] on input "text" at bounding box center [221, 185] width 81 height 10
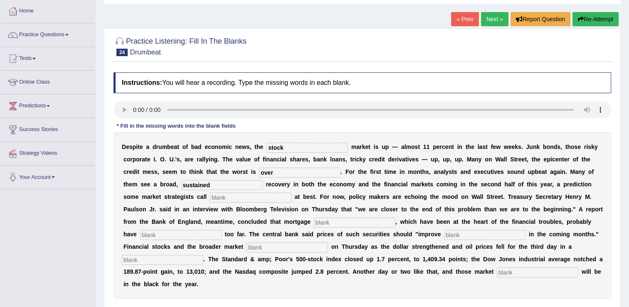
type input "sustained"
click at [210, 197] on input "text" at bounding box center [250, 197] width 81 height 10
type input "hopeful"
click at [314, 220] on input "text" at bounding box center [354, 222] width 81 height 10
type input "security"
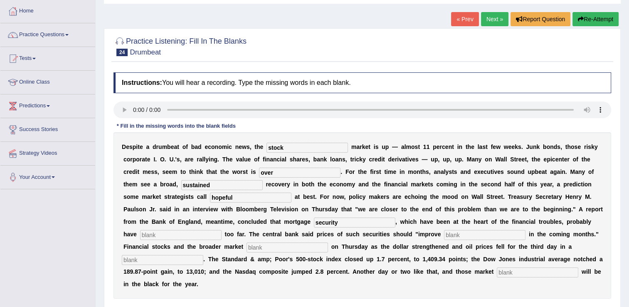
click at [222, 230] on input "text" at bounding box center [180, 235] width 81 height 10
type input "follen"
click at [444, 233] on input "text" at bounding box center [484, 235] width 81 height 10
type input "gradually"
click at [328, 242] on input "text" at bounding box center [286, 247] width 81 height 10
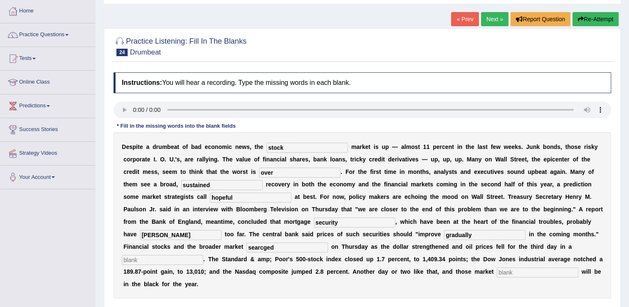
type input "searcged"
click at [203, 255] on input "text" at bounding box center [162, 260] width 81 height 10
type input "row"
click at [497, 273] on input "text" at bounding box center [537, 272] width 81 height 10
click at [497, 271] on input "banchmarks" at bounding box center [537, 272] width 81 height 10
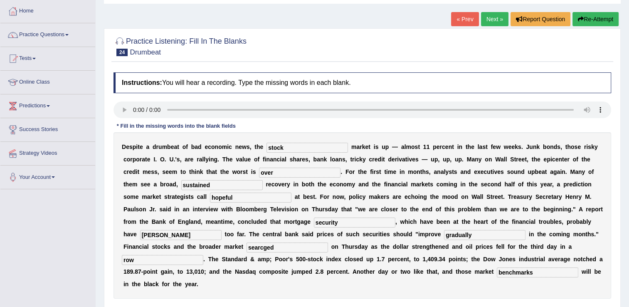
type input "benchmarks"
click at [328, 242] on input "searcged" at bounding box center [286, 247] width 81 height 10
type input "searched"
click at [222, 230] on input "follen" at bounding box center [180, 235] width 81 height 10
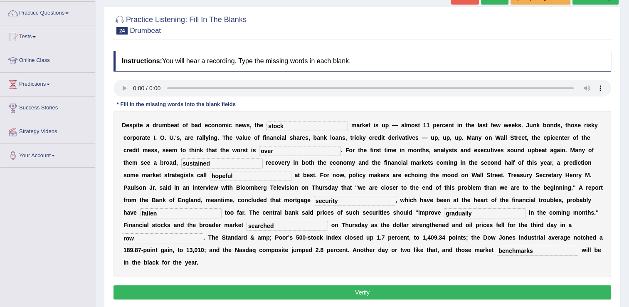
scroll to position [83, 0]
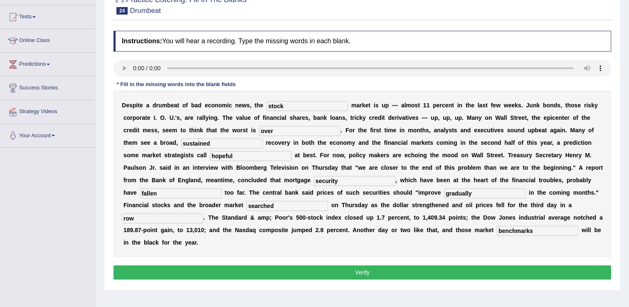
type input "fallen"
click at [331, 265] on button "Verify" at bounding box center [361, 272] width 497 height 14
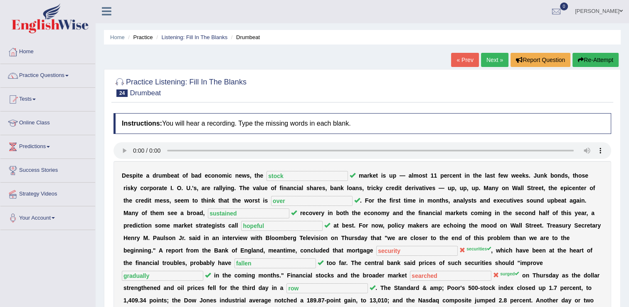
scroll to position [0, 0]
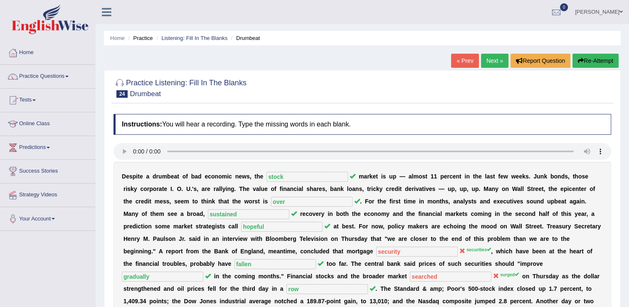
click at [459, 64] on link "« Prev" at bounding box center [464, 61] width 27 height 14
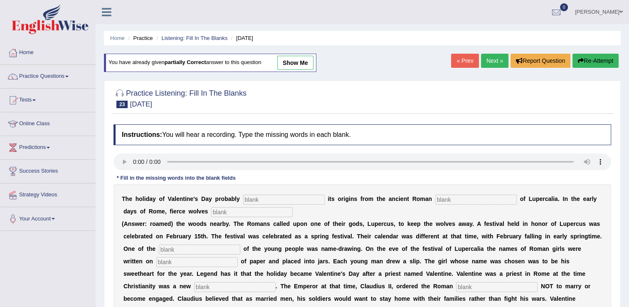
click at [309, 66] on link "show me" at bounding box center [295, 63] width 36 height 14
type input "drives"
type input "feqast"
type input "nearby"
type input "customs"
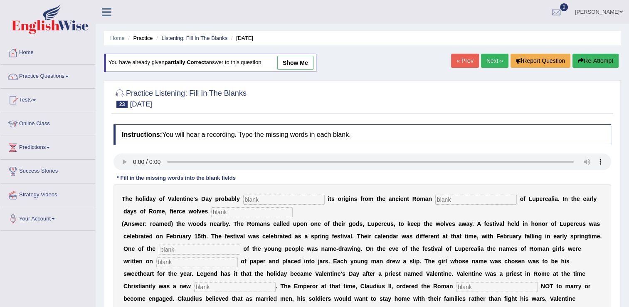
type input "slips"
type input "religion"
type input "soldiers"
type input "defied"
type input "secretly"
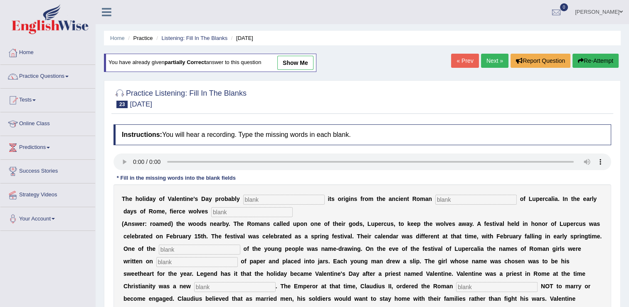
type input "married"
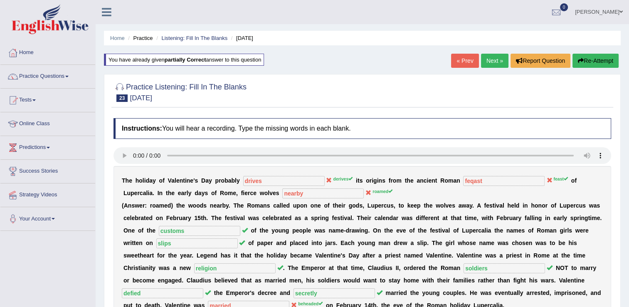
click at [500, 62] on link "Next »" at bounding box center [494, 61] width 27 height 14
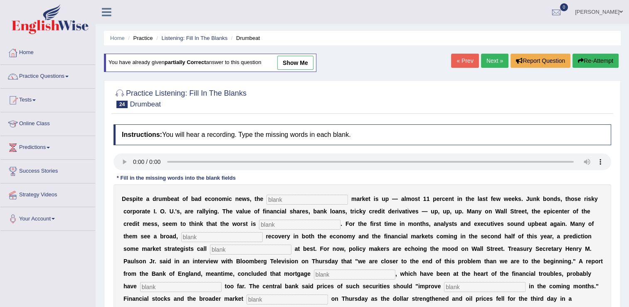
click at [500, 62] on link "Next »" at bounding box center [494, 61] width 27 height 14
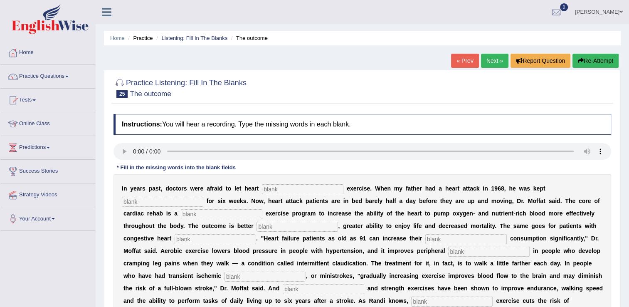
click at [264, 187] on input "text" at bounding box center [302, 189] width 81 height 10
type input "paitents"
click at [203, 197] on input "text" at bounding box center [162, 202] width 81 height 10
type input "certaintry"
click at [181, 212] on input "text" at bounding box center [221, 214] width 81 height 10
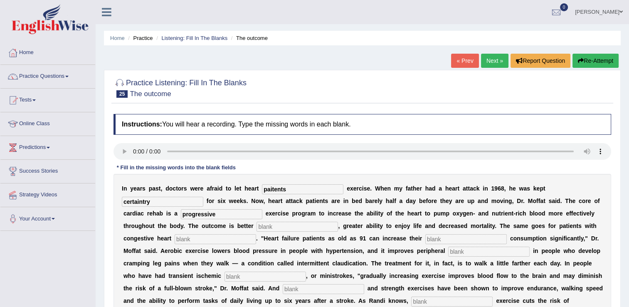
type input "progressive"
click at [256, 226] on input "text" at bounding box center [296, 227] width 81 height 10
type input "indurance"
click at [179, 241] on input "text" at bounding box center [215, 239] width 81 height 10
type input "failure"
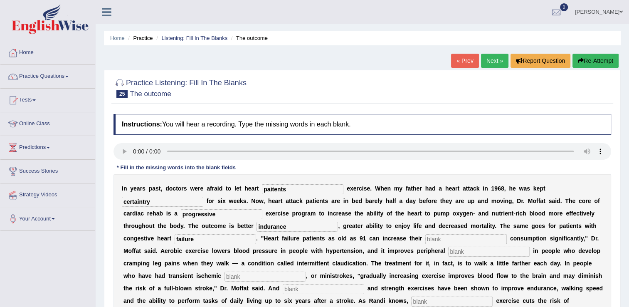
click at [425, 240] on input "text" at bounding box center [465, 239] width 81 height 10
type input "oxygen"
click at [448, 251] on input "text" at bounding box center [488, 251] width 81 height 10
type input "s"
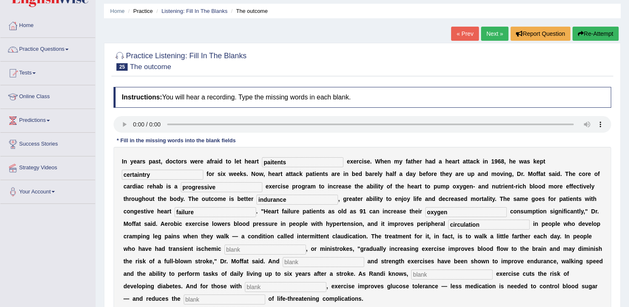
scroll to position [42, 0]
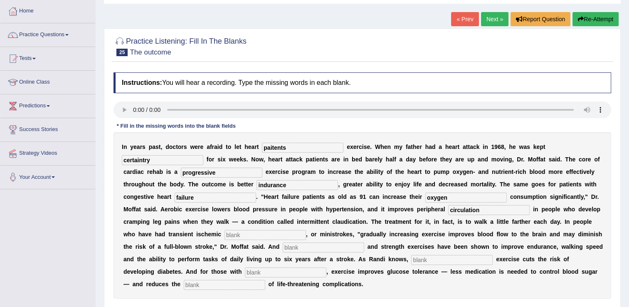
type input "circulation"
click at [224, 234] on input "text" at bounding box center [264, 235] width 81 height 10
type input "attacks"
click at [283, 249] on input "text" at bounding box center [323, 247] width 81 height 10
type input "arrobic"
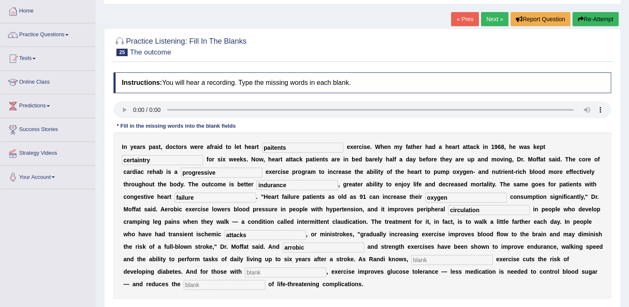
click at [411, 259] on input "text" at bounding box center [451, 260] width 81 height 10
type input "moderate"
click at [326, 267] on input "text" at bounding box center [285, 272] width 81 height 10
click at [265, 280] on input "text" at bounding box center [224, 285] width 81 height 10
type input "risk"
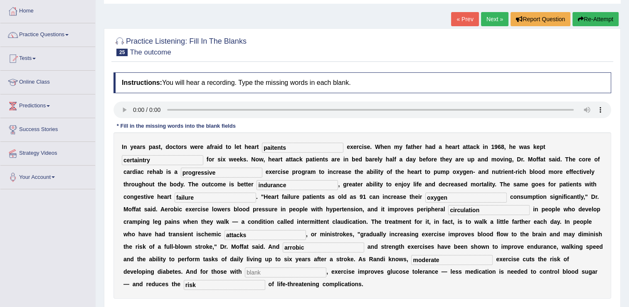
click at [326, 267] on input "text" at bounding box center [285, 272] width 81 height 10
type input "diabetes"
click at [283, 247] on input "arrobic" at bounding box center [323, 247] width 81 height 10
type input "arrowbic"
click at [264, 147] on input "paitents" at bounding box center [302, 148] width 81 height 10
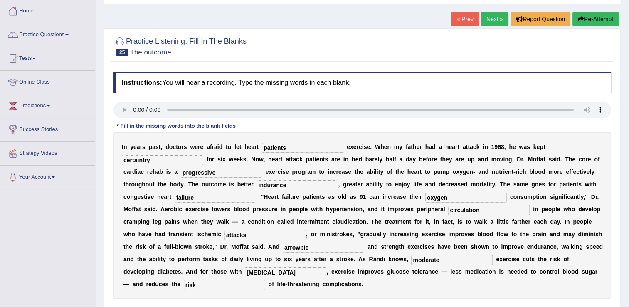
type input "patients"
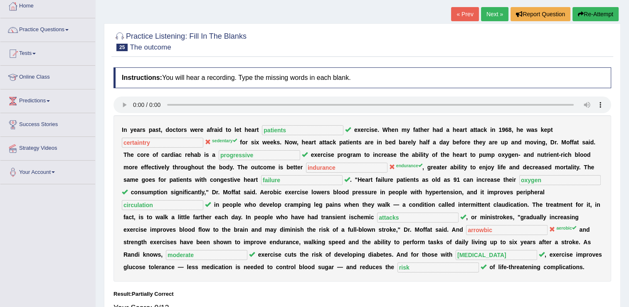
scroll to position [0, 0]
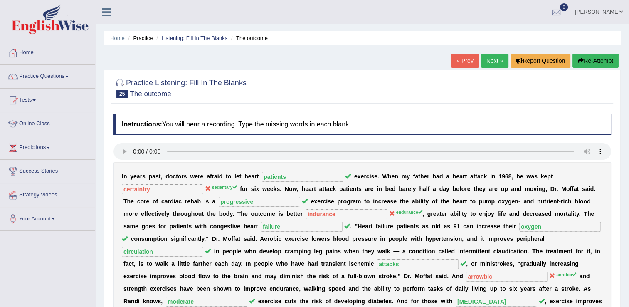
click at [497, 63] on link "Next »" at bounding box center [494, 61] width 27 height 14
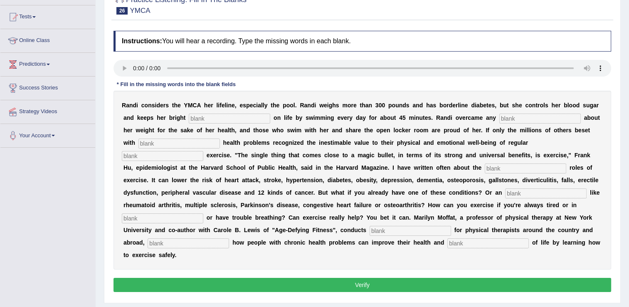
click at [196, 118] on input "text" at bounding box center [229, 118] width 81 height 10
click at [189, 118] on input "text" at bounding box center [229, 118] width 81 height 10
type input "outlook"
click at [499, 117] on input "text" at bounding box center [539, 118] width 81 height 10
type input "self consicuness"
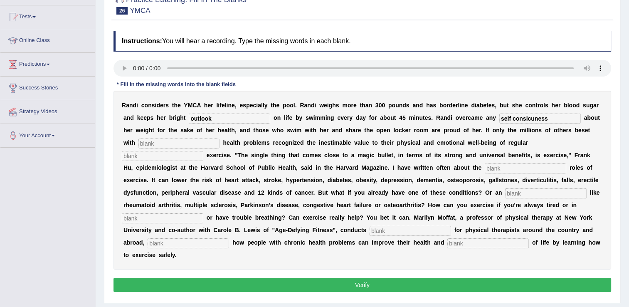
click at [220, 138] on input "text" at bounding box center [178, 143] width 81 height 10
type input "choronic"
click at [203, 151] on input "text" at bounding box center [162, 156] width 81 height 10
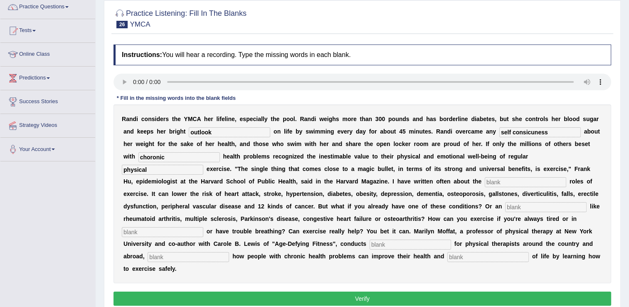
scroll to position [83, 0]
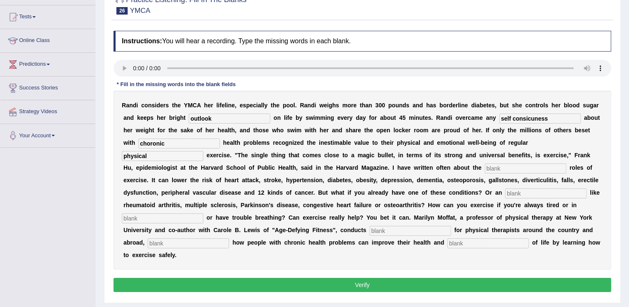
type input "physical"
click at [485, 166] on input "text" at bounding box center [525, 168] width 81 height 10
type input "protective"
click at [505, 193] on input "text" at bounding box center [545, 193] width 81 height 10
type input "alment"
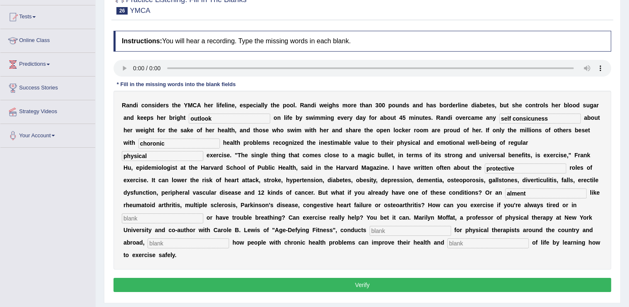
click at [203, 213] on input "text" at bounding box center [162, 218] width 81 height 10
type input "pain"
click at [439, 226] on input "text" at bounding box center [409, 231] width 81 height 10
type input "workshop"
click at [214, 238] on input "text" at bounding box center [188, 243] width 81 height 10
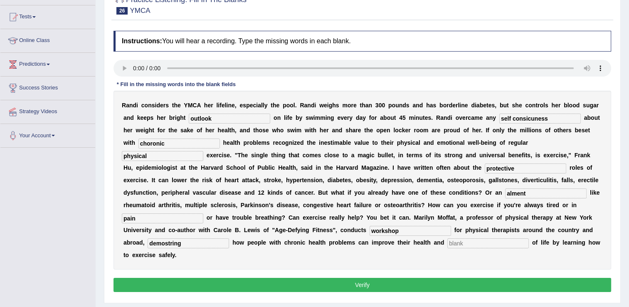
type input "demostring"
click at [450, 238] on input "text" at bounding box center [487, 243] width 81 height 10
type input "quality"
click at [194, 238] on input "demostring" at bounding box center [188, 243] width 81 height 10
type input "demonstrating"
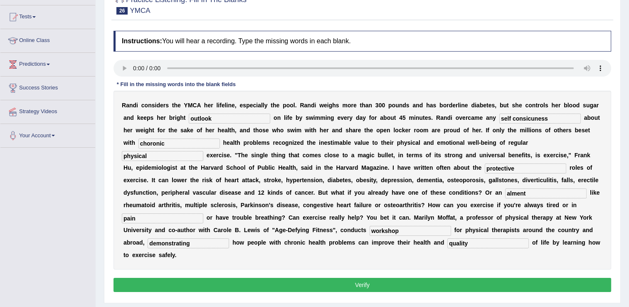
click at [505, 193] on input "alment" at bounding box center [545, 193] width 81 height 10
type input "a"
type input "element"
click at [220, 138] on input "choronic" at bounding box center [178, 143] width 81 height 10
type input "chronic"
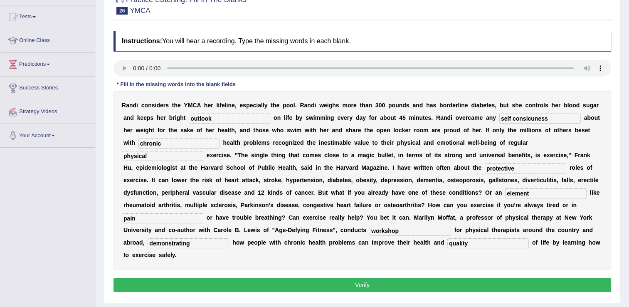
click at [499, 119] on input "self consicuness" at bounding box center [539, 118] width 81 height 10
type input "self consiousness"
click at [349, 278] on button "Verify" at bounding box center [361, 285] width 497 height 14
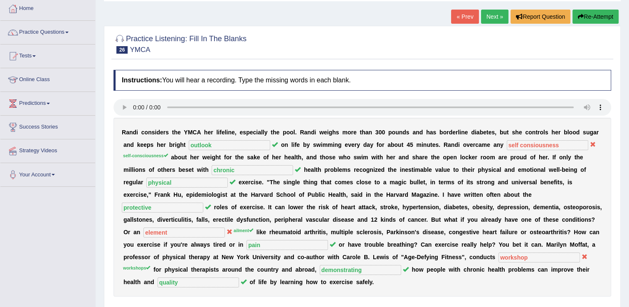
scroll to position [0, 0]
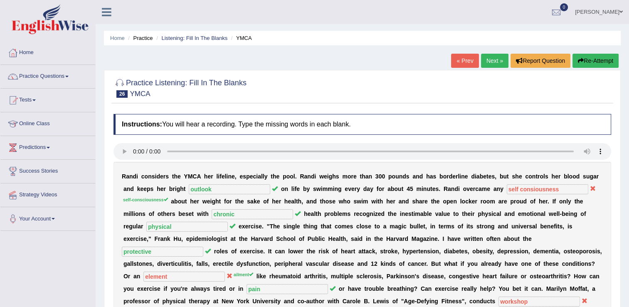
click at [489, 59] on link "Next »" at bounding box center [494, 61] width 27 height 14
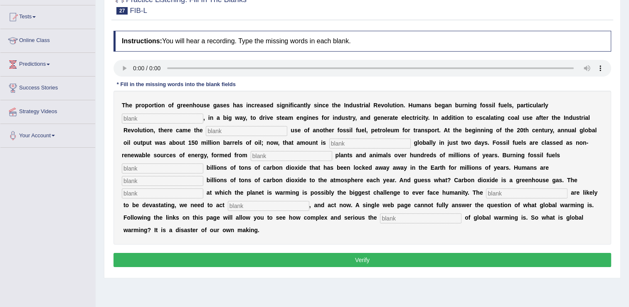
click at [203, 113] on input "text" at bounding box center [162, 118] width 81 height 10
type input "core"
click at [206, 131] on input "text" at bounding box center [246, 131] width 81 height 10
type input "widespread"
click at [329, 143] on input "text" at bounding box center [369, 143] width 81 height 10
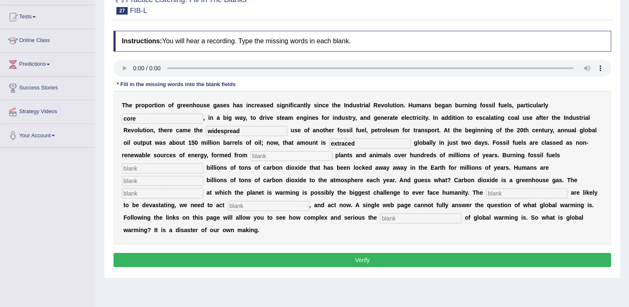
type input "extraced"
click at [251, 157] on input "text" at bounding box center [291, 156] width 81 height 10
type input "decyed"
click at [203, 163] on input "text" at bounding box center [162, 168] width 81 height 10
type input "releasses"
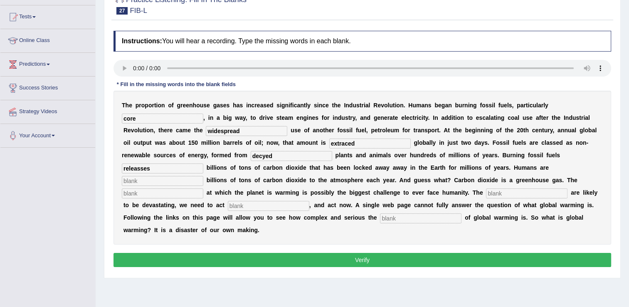
click at [203, 176] on input "text" at bounding box center [162, 181] width 81 height 10
type input "adding"
click at [203, 188] on input "text" at bounding box center [162, 193] width 81 height 10
type input "rate"
click at [486, 191] on input "text" at bounding box center [526, 193] width 81 height 10
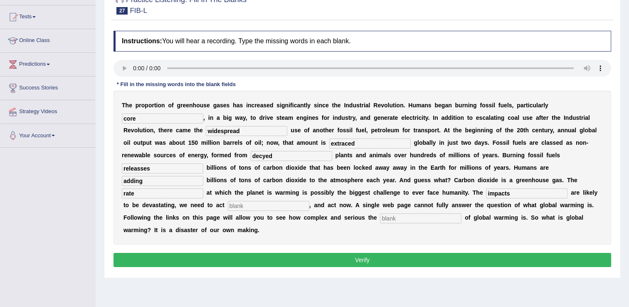
type input "impacts"
click at [309, 201] on input "text" at bounding box center [268, 206] width 81 height 10
type input "decsvley"
click at [452, 213] on input "text" at bounding box center [420, 218] width 81 height 10
type input "issue"
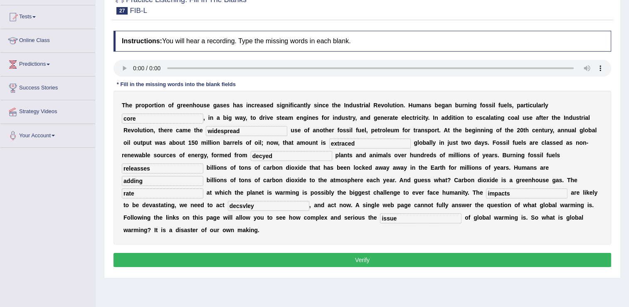
click at [309, 201] on input "decsvley" at bounding box center [268, 206] width 81 height 10
type input "decisivly"
click at [203, 113] on input "core" at bounding box center [162, 118] width 81 height 10
type input "coal"
click at [329, 143] on input "extraced" at bounding box center [369, 143] width 81 height 10
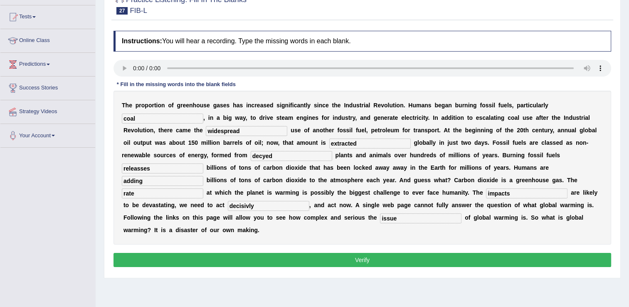
type input "extracted"
click at [203, 163] on input "releasses" at bounding box center [162, 168] width 81 height 10
type input "releases"
click at [251, 157] on input "decyed" at bounding box center [291, 156] width 81 height 10
type input "decayed"
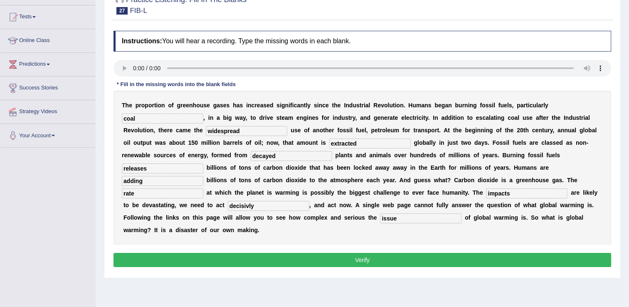
click at [189, 253] on button "Verify" at bounding box center [361, 260] width 497 height 14
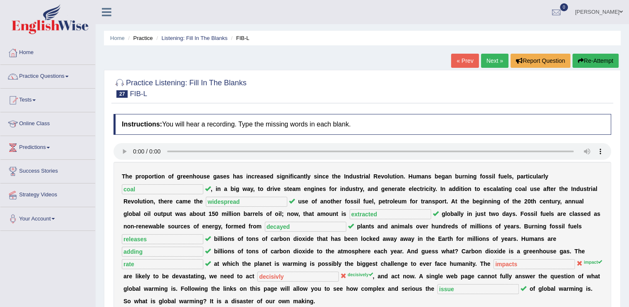
click at [502, 61] on link "Next »" at bounding box center [494, 61] width 27 height 14
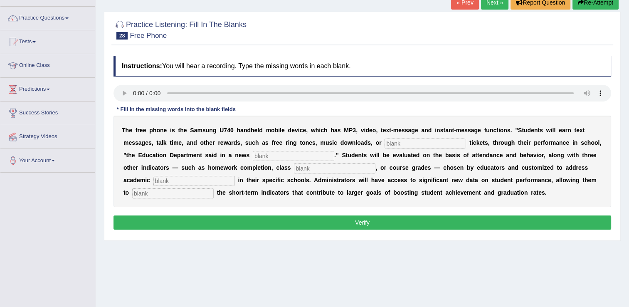
scroll to position [83, 0]
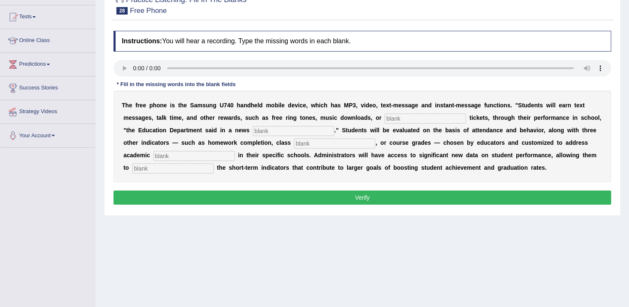
click at [384, 117] on input "text" at bounding box center [424, 118] width 81 height 10
type input "event"
click at [253, 127] on input "text" at bounding box center [293, 131] width 81 height 10
type input "release"
click at [294, 145] on input "text" at bounding box center [334, 143] width 81 height 10
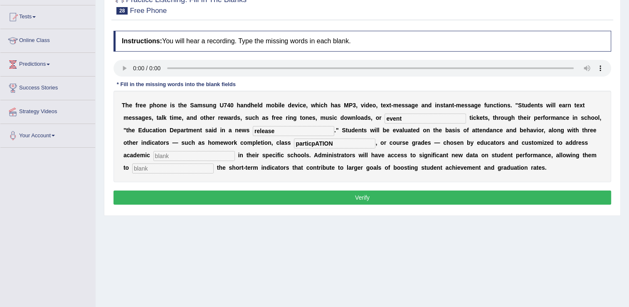
type input "particpATION"
click at [235, 151] on input "text" at bounding box center [193, 156] width 81 height 10
type input "PROTRTY"
click at [214, 163] on input "text" at bounding box center [172, 168] width 81 height 10
type input "TRACK"
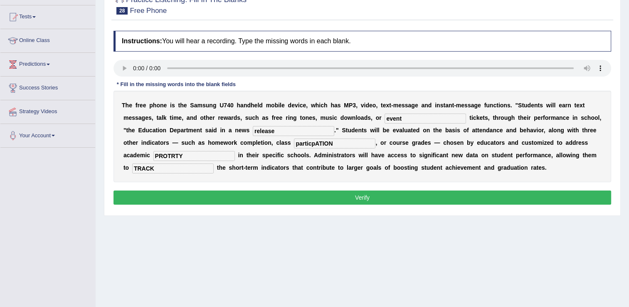
click at [294, 143] on input "particpATION" at bounding box center [334, 143] width 81 height 10
click at [294, 144] on input "particpation" at bounding box center [334, 143] width 81 height 10
type input "particpation"
click at [235, 151] on input "PROTRTY" at bounding box center [193, 156] width 81 height 10
click at [235, 151] on input "PRiorty" at bounding box center [193, 156] width 81 height 10
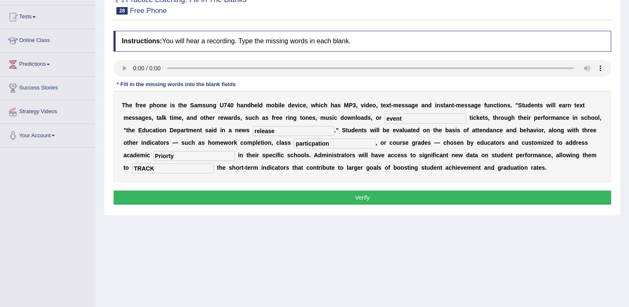
type input "Priorty"
click at [331, 196] on button "Verify" at bounding box center [361, 197] width 497 height 14
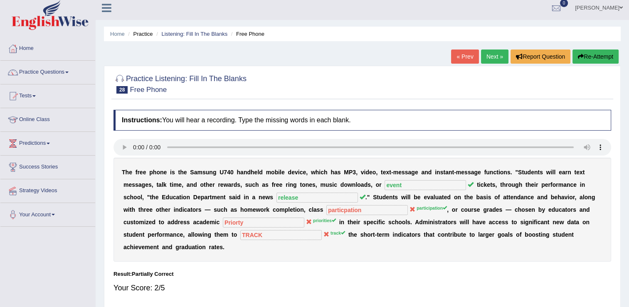
scroll to position [0, 0]
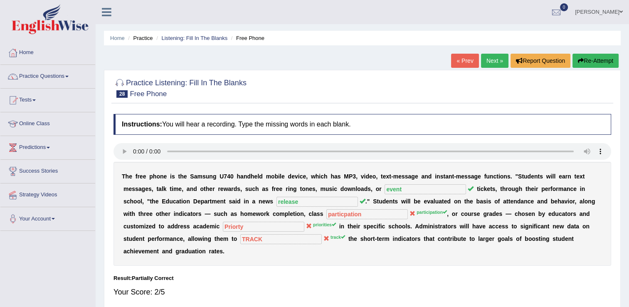
click at [495, 69] on div "« Prev Next » Report Question Re-Attempt" at bounding box center [536, 62] width 170 height 16
click at [492, 64] on link "Next »" at bounding box center [494, 61] width 27 height 14
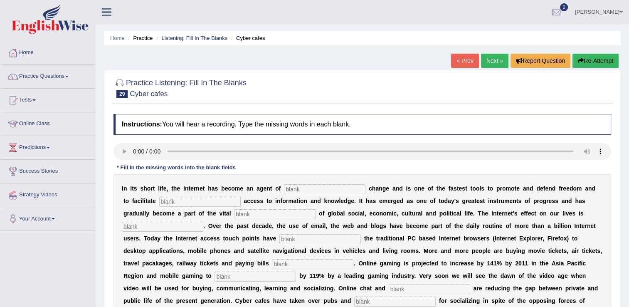
click at [284, 188] on input "text" at bounding box center [324, 189] width 81 height 10
type input "revution"
click at [303, 191] on input "revution" at bounding box center [324, 189] width 81 height 10
type input "revutionary"
click at [165, 199] on input "text" at bounding box center [199, 202] width 81 height 10
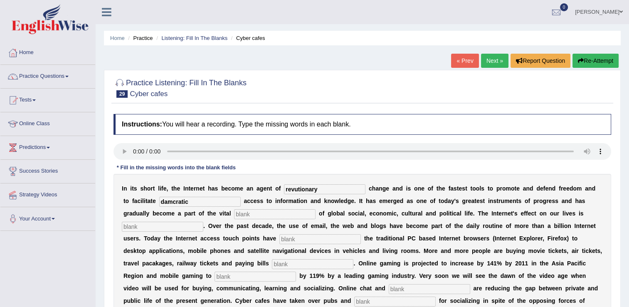
type input "damcratic"
click at [234, 211] on input "text" at bounding box center [274, 214] width 81 height 10
type input "infrasture"
click at [203, 222] on input "text" at bounding box center [162, 227] width 81 height 10
type input "provasive"
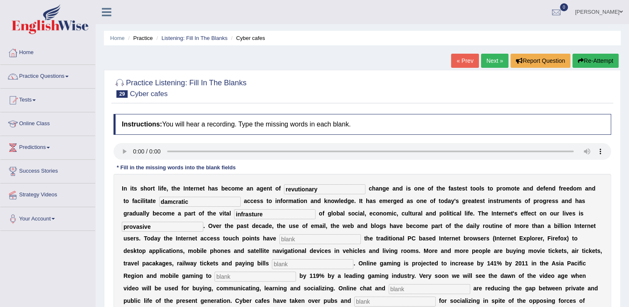
click at [279, 237] on input "text" at bounding box center [319, 239] width 81 height 10
click at [279, 240] on input "text" at bounding box center [319, 239] width 81 height 10
type input "outgrown"
drag, startPoint x: 524, startPoint y: 254, endPoint x: 527, endPoint y: 260, distance: 6.9
click at [353, 259] on input "text" at bounding box center [312, 264] width 81 height 10
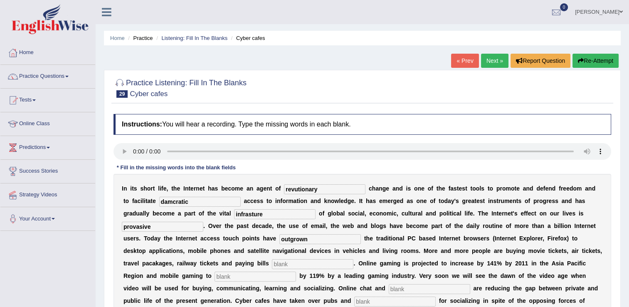
click at [343, 285] on b "O" at bounding box center [340, 288] width 5 height 7
click at [353, 259] on input "text" at bounding box center [312, 264] width 81 height 10
type input "online"
click at [296, 271] on input "text" at bounding box center [254, 276] width 81 height 10
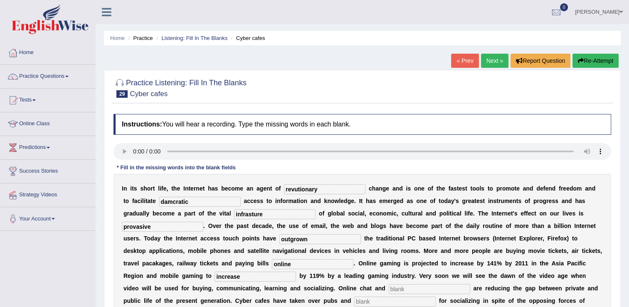
type input "increase"
click at [470, 284] on input "text" at bounding box center [429, 289] width 81 height 10
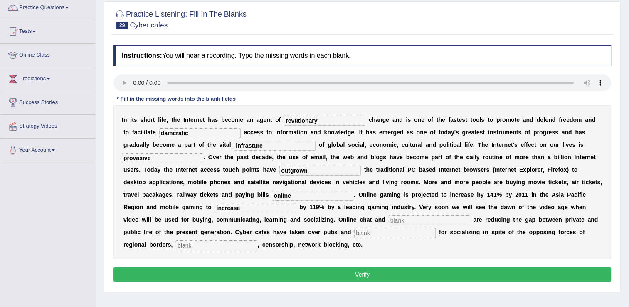
scroll to position [83, 0]
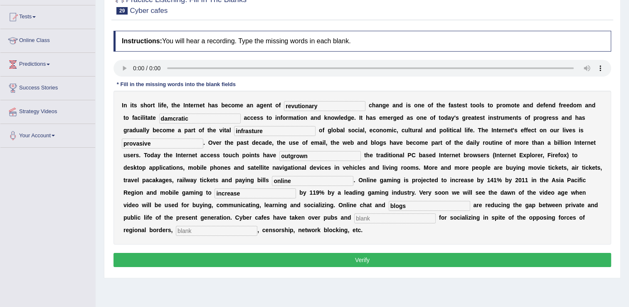
type input "blogs"
click at [436, 213] on input "text" at bounding box center [394, 218] width 81 height 10
type input "bars"
click at [257, 226] on input "text" at bounding box center [216, 231] width 81 height 10
type input "copyright"
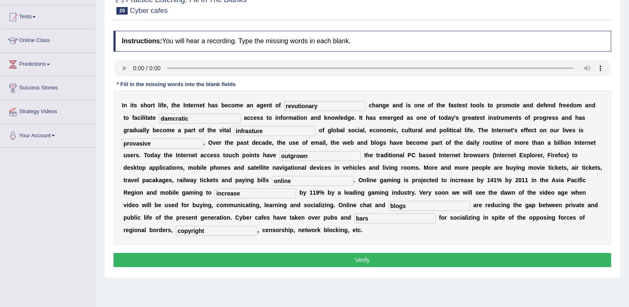
click at [234, 130] on input "infrasture" at bounding box center [274, 131] width 81 height 10
type input "infrastructure"
click at [161, 119] on input "damcratic" at bounding box center [199, 118] width 81 height 10
type input "democratic"
click at [306, 107] on input "revutionary" at bounding box center [324, 106] width 81 height 10
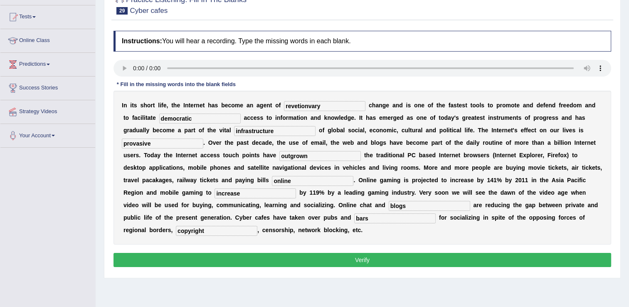
type input "revetionvary"
click at [305, 253] on button "Verify" at bounding box center [361, 260] width 497 height 14
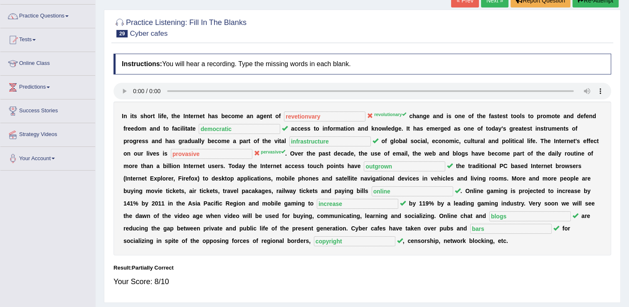
scroll to position [42, 0]
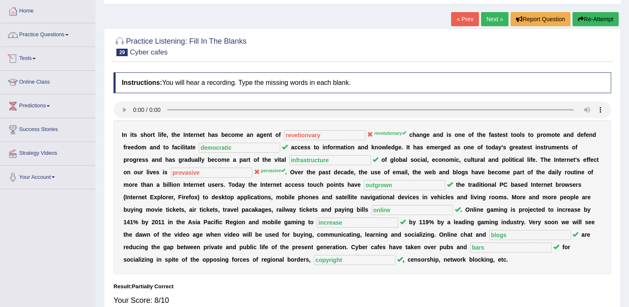
click at [57, 32] on link "Practice Questions" at bounding box center [47, 33] width 95 height 21
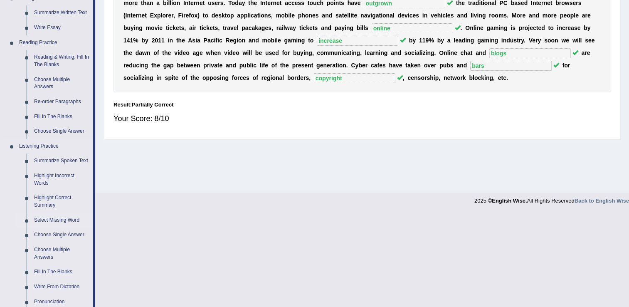
scroll to position [249, 0]
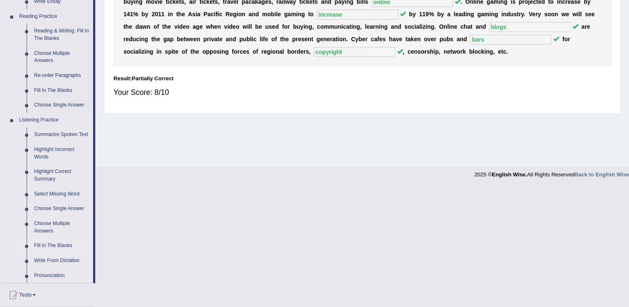
click at [45, 244] on link "Fill In The Blanks" at bounding box center [61, 245] width 63 height 15
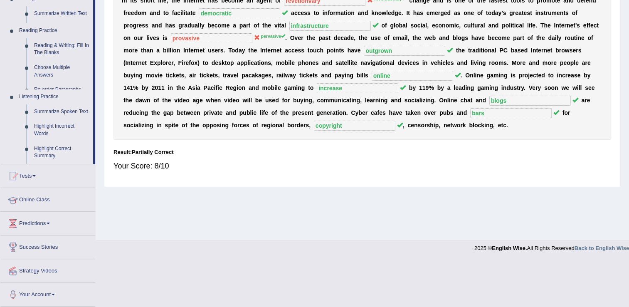
scroll to position [130, 0]
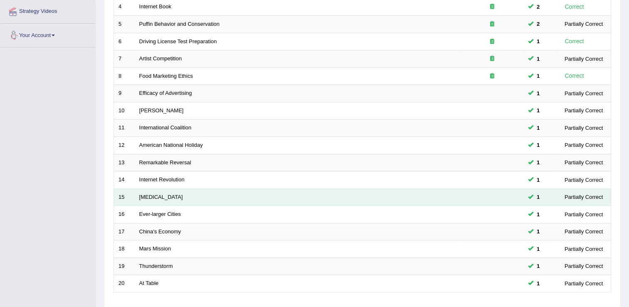
scroll to position [241, 0]
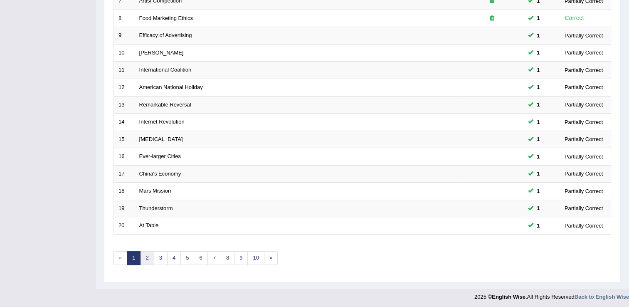
click at [148, 252] on link "2" at bounding box center [147, 258] width 14 height 14
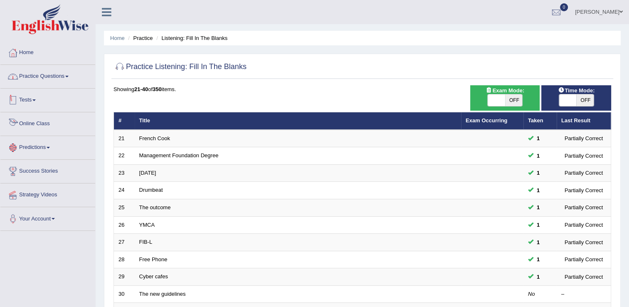
click at [66, 76] on link "Practice Questions" at bounding box center [47, 75] width 95 height 21
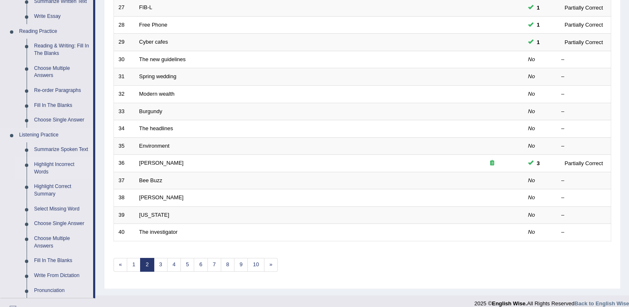
scroll to position [249, 0]
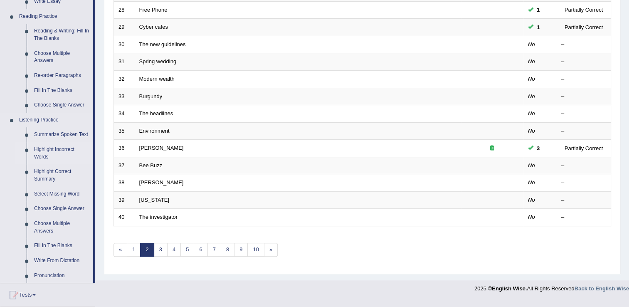
click at [58, 149] on link "Highlight Incorrect Words" at bounding box center [61, 153] width 63 height 22
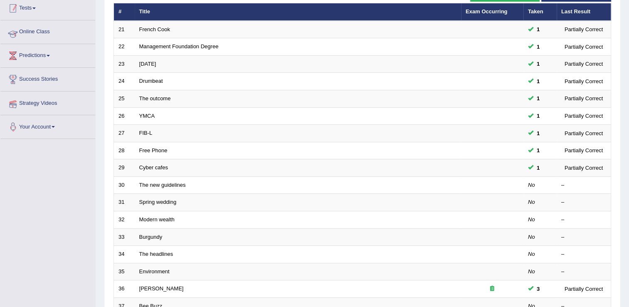
scroll to position [121, 0]
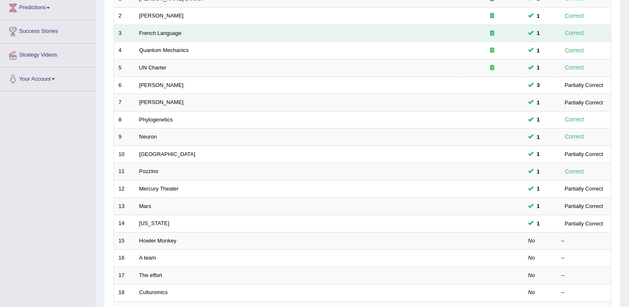
scroll to position [208, 0]
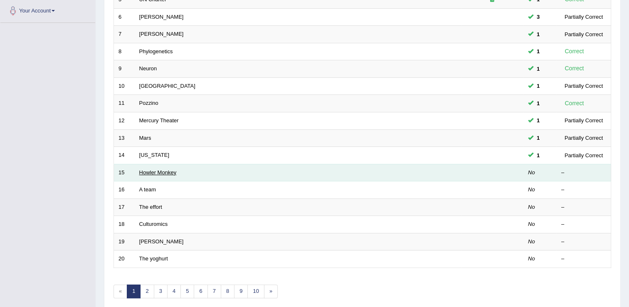
click at [150, 169] on link "Howler Monkey" at bounding box center [157, 172] width 37 height 6
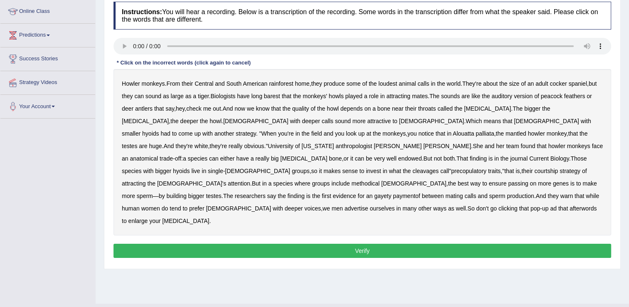
scroll to position [125, 0]
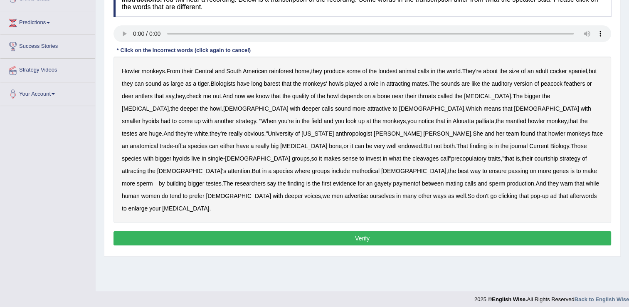
click at [271, 85] on b "barest" at bounding box center [272, 83] width 16 height 7
click at [438, 155] on b "cleavages" at bounding box center [425, 158] width 26 height 7
click at [379, 167] on b "methodical" at bounding box center [365, 170] width 28 height 7
click at [374, 180] on b "gayety" at bounding box center [382, 183] width 17 height 7
click at [393, 180] on b "paymentof" at bounding box center [406, 183] width 27 height 7
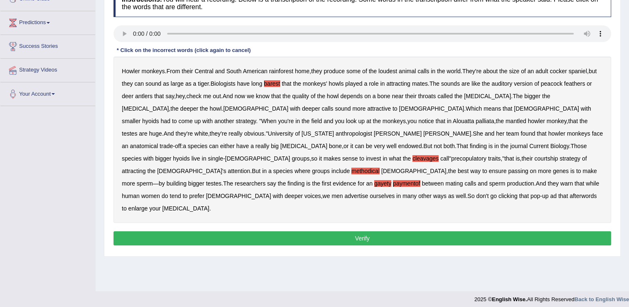
click at [412, 231] on button "Verify" at bounding box center [361, 238] width 497 height 14
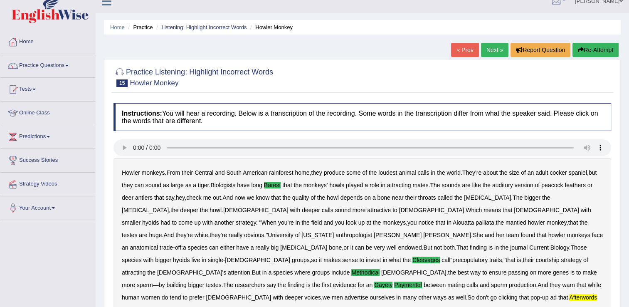
scroll to position [0, 0]
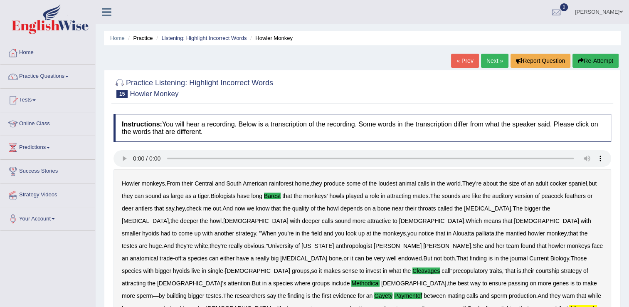
click at [494, 63] on link "Next »" at bounding box center [494, 61] width 27 height 14
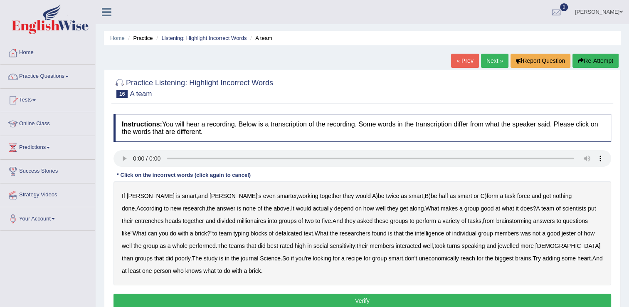
click at [163, 217] on b "entrenches" at bounding box center [149, 220] width 29 height 7
click at [237, 220] on b "millionaires" at bounding box center [251, 220] width 29 height 7
click at [275, 234] on b "defalcated" at bounding box center [288, 233] width 27 height 7
click at [561, 235] on b "jester" at bounding box center [568, 233] width 14 height 7
click at [497, 245] on b "jewelled" at bounding box center [507, 245] width 21 height 7
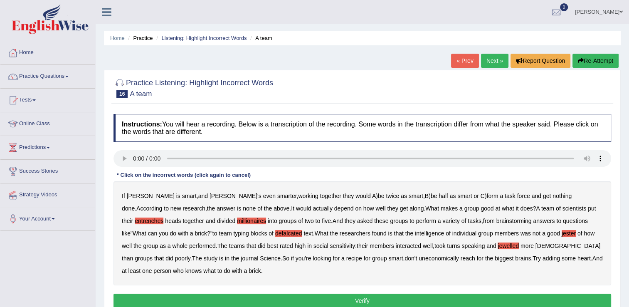
click at [418, 257] on b "uneconomically" at bounding box center [438, 258] width 40 height 7
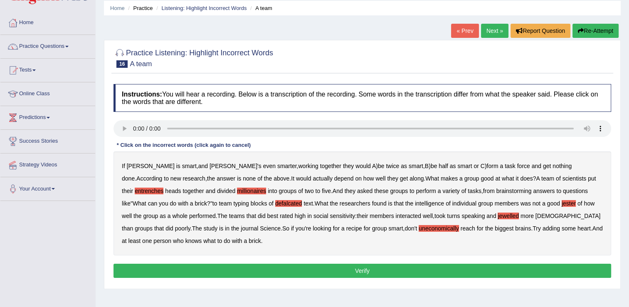
scroll to position [42, 0]
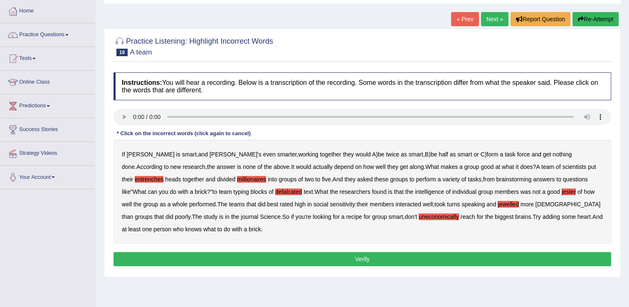
click at [312, 254] on button "Verify" at bounding box center [361, 259] width 497 height 14
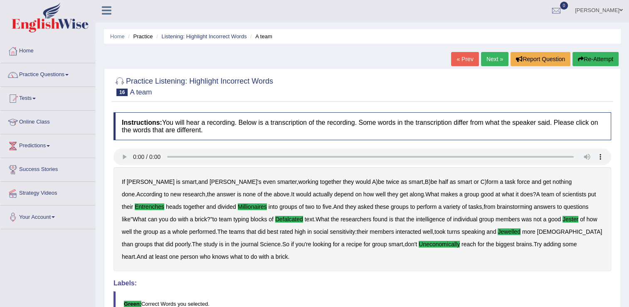
scroll to position [0, 0]
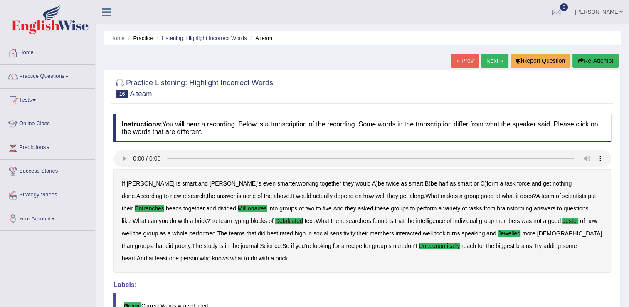
drag, startPoint x: 490, startPoint y: 62, endPoint x: 492, endPoint y: 57, distance: 5.0
click at [490, 61] on link "Next »" at bounding box center [494, 61] width 27 height 14
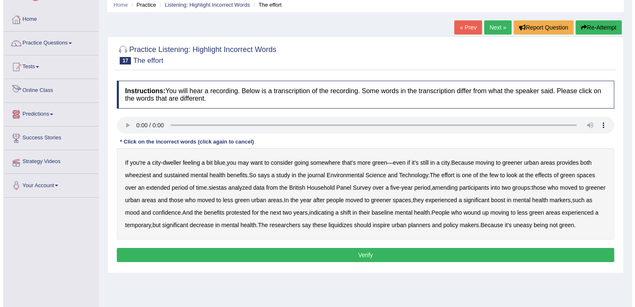
scroll to position [83, 0]
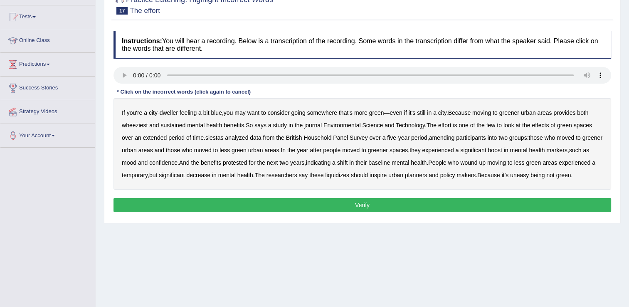
click at [143, 123] on b "wheeziest" at bounding box center [135, 125] width 26 height 7
drag, startPoint x: 214, startPoint y: 139, endPoint x: 221, endPoint y: 136, distance: 7.5
click at [214, 139] on b "siestas" at bounding box center [214, 137] width 18 height 7
click at [443, 140] on b "amending" at bounding box center [442, 137] width 26 height 7
drag, startPoint x: 494, startPoint y: 149, endPoint x: 286, endPoint y: 172, distance: 209.0
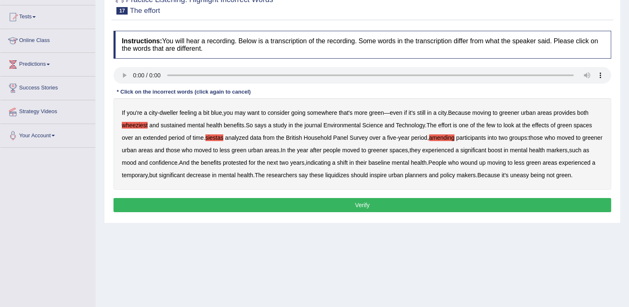
click at [286, 172] on div "If you're a city - dweller feeling a bit blue , you may want to consider going …" at bounding box center [361, 143] width 497 height 91
click at [378, 170] on div "If you're a city - dweller feeling a bit blue , you may want to consider going …" at bounding box center [361, 143] width 497 height 91
click at [349, 175] on b "liquidizes" at bounding box center [337, 175] width 24 height 7
click at [323, 212] on button "Verify" at bounding box center [361, 205] width 497 height 14
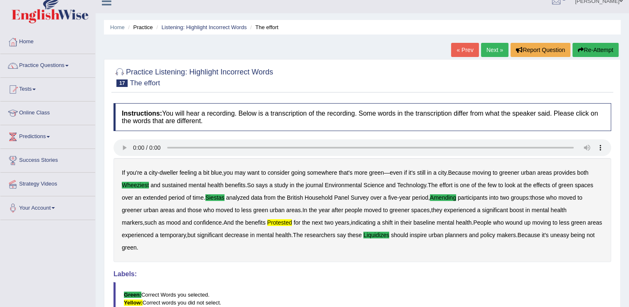
scroll to position [5, 0]
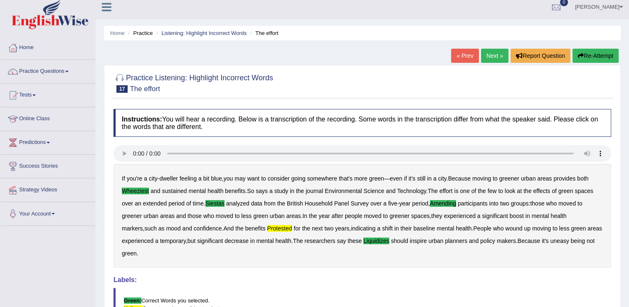
click at [495, 54] on link "Next »" at bounding box center [494, 56] width 27 height 14
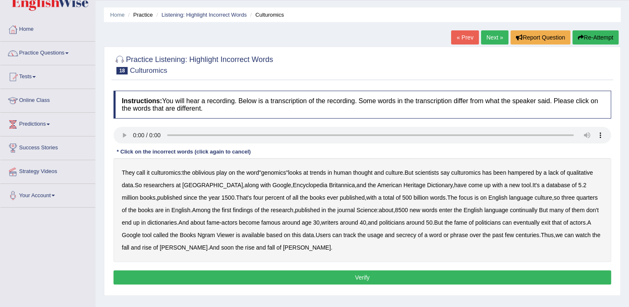
scroll to position [42, 0]
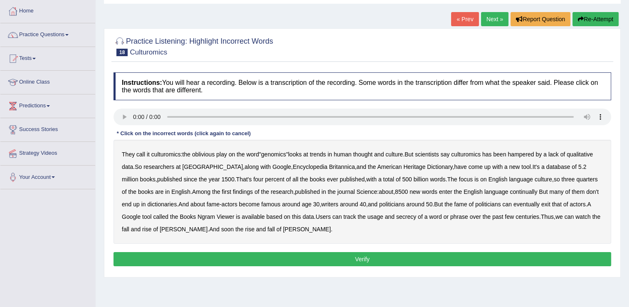
drag, startPoint x: 498, startPoint y: 190, endPoint x: 493, endPoint y: 194, distance: 6.5
click at [510, 192] on b "continually" at bounding box center [523, 191] width 27 height 7
click at [396, 217] on b "secrecy" at bounding box center [406, 216] width 20 height 7
click at [253, 254] on button "Verify" at bounding box center [361, 259] width 497 height 14
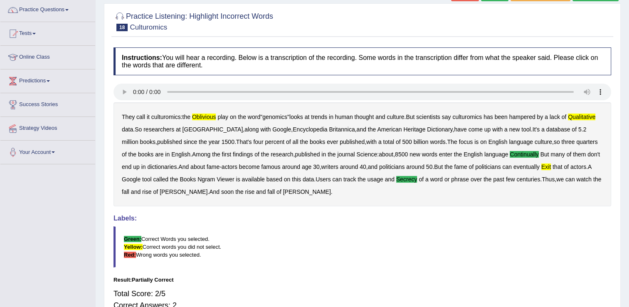
scroll to position [0, 0]
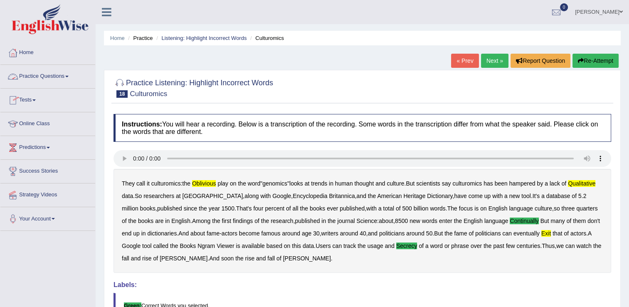
click at [63, 75] on link "Practice Questions" at bounding box center [47, 75] width 95 height 21
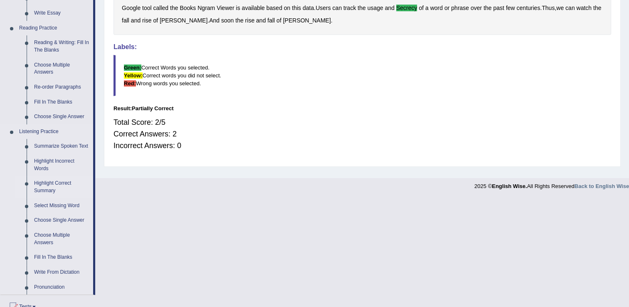
scroll to position [249, 0]
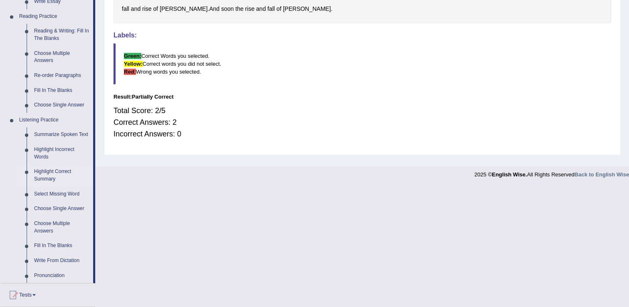
click at [54, 175] on link "Highlight Correct Summary" at bounding box center [61, 175] width 63 height 22
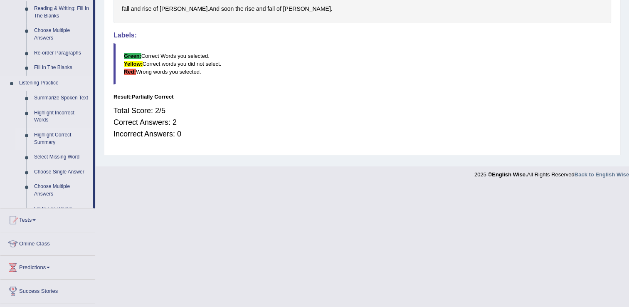
scroll to position [130, 0]
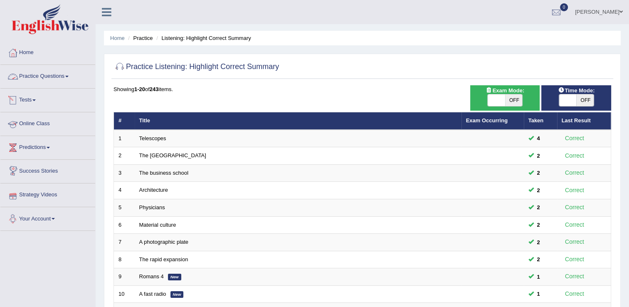
click at [42, 74] on link "Practice Questions" at bounding box center [47, 75] width 95 height 21
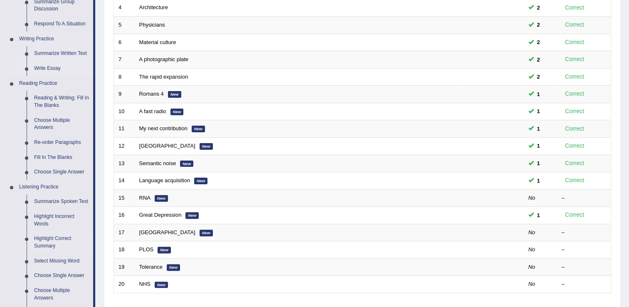
scroll to position [208, 0]
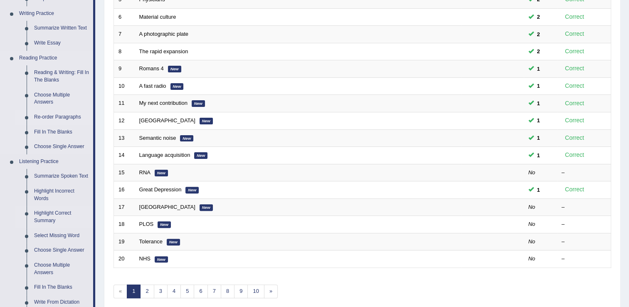
click at [61, 118] on link "Re-order Paragraphs" at bounding box center [61, 117] width 63 height 15
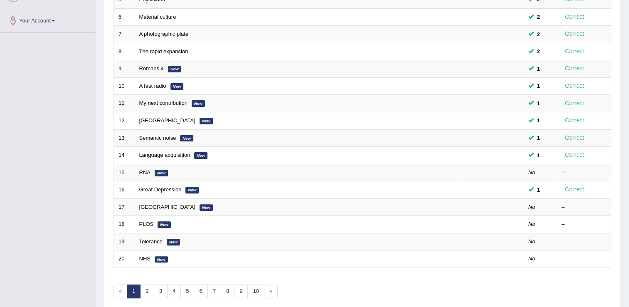
scroll to position [236, 0]
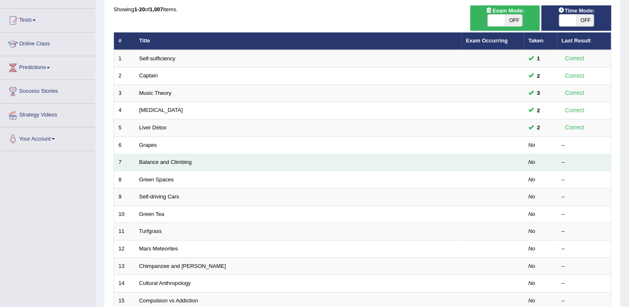
scroll to position [83, 0]
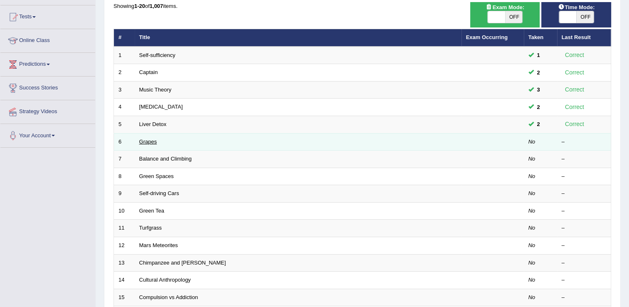
click at [144, 142] on link "Grapes" at bounding box center [148, 141] width 18 height 6
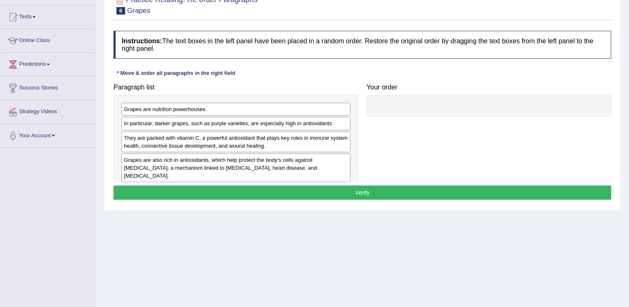
scroll to position [83, 0]
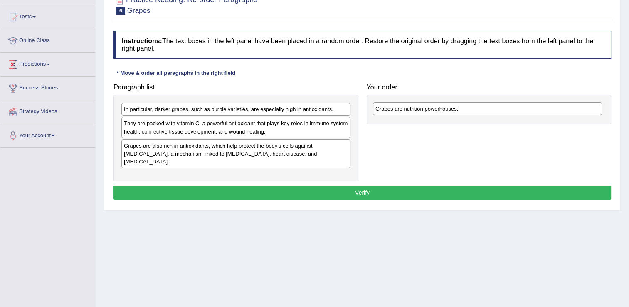
drag, startPoint x: 176, startPoint y: 112, endPoint x: 427, endPoint y: 112, distance: 251.4
click at [427, 112] on div "Grapes are nutrition powerhouses." at bounding box center [487, 108] width 229 height 13
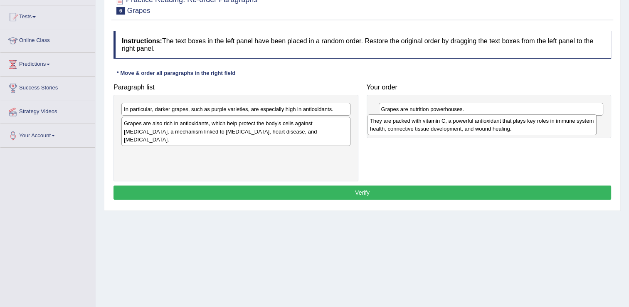
drag, startPoint x: 238, startPoint y: 127, endPoint x: 484, endPoint y: 125, distance: 246.0
click at [484, 125] on div "They are packed with vitamin C, a powerful antioxidant that plays key roles in …" at bounding box center [481, 124] width 229 height 21
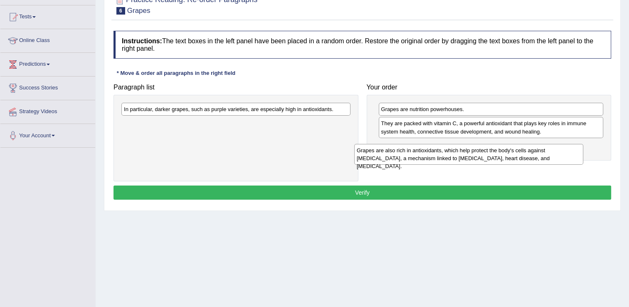
drag, startPoint x: 243, startPoint y: 125, endPoint x: 479, endPoint y: 150, distance: 237.4
click at [479, 151] on div "Grapes are also rich in antioxidants, which help protect the body's cells again…" at bounding box center [468, 154] width 229 height 21
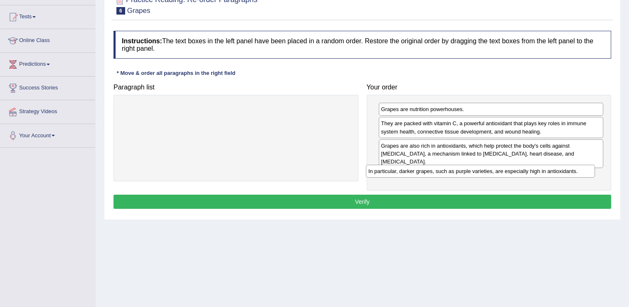
drag, startPoint x: 233, startPoint y: 107, endPoint x: 478, endPoint y: 167, distance: 251.9
click at [478, 167] on div "In particular, darker grapes, such as purple varieties, are especially high in …" at bounding box center [480, 171] width 229 height 13
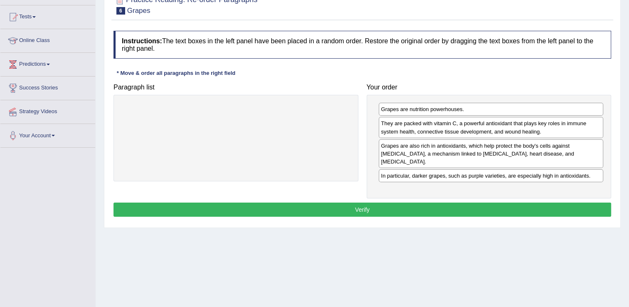
click at [479, 202] on button "Verify" at bounding box center [361, 209] width 497 height 14
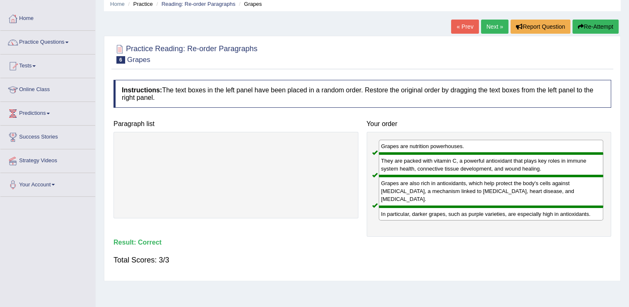
scroll to position [0, 0]
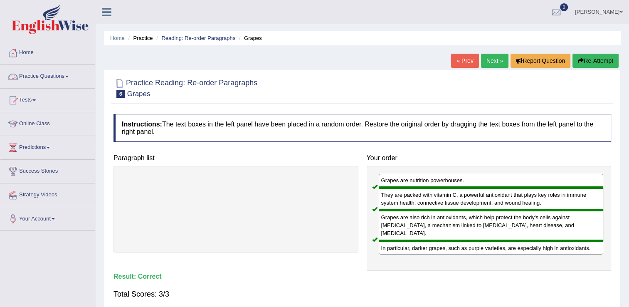
click at [63, 81] on link "Practice Questions" at bounding box center [47, 75] width 95 height 21
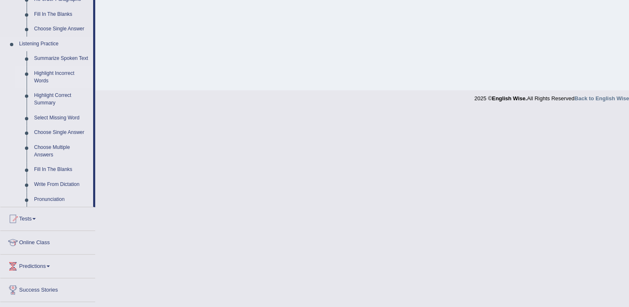
scroll to position [332, 0]
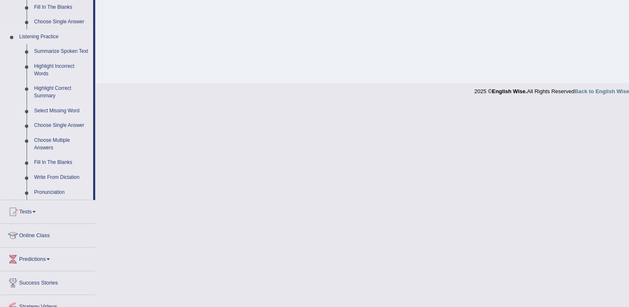
click at [58, 110] on link "Select Missing Word" at bounding box center [61, 110] width 63 height 15
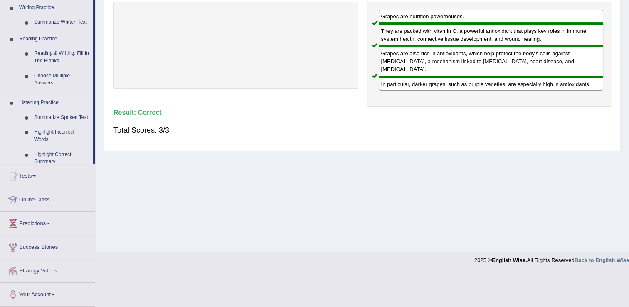
scroll to position [130, 0]
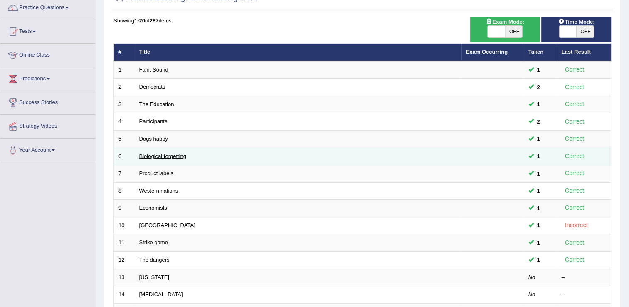
scroll to position [166, 0]
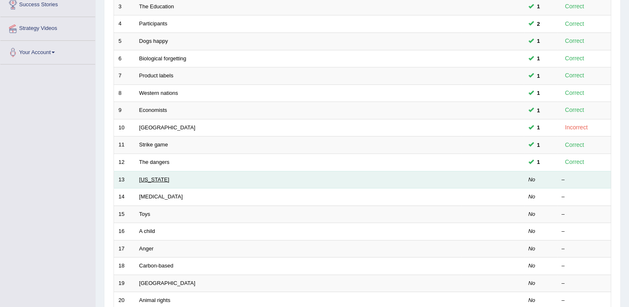
click at [150, 177] on link "[US_STATE]" at bounding box center [154, 179] width 30 height 6
